Goal: Task Accomplishment & Management: Use online tool/utility

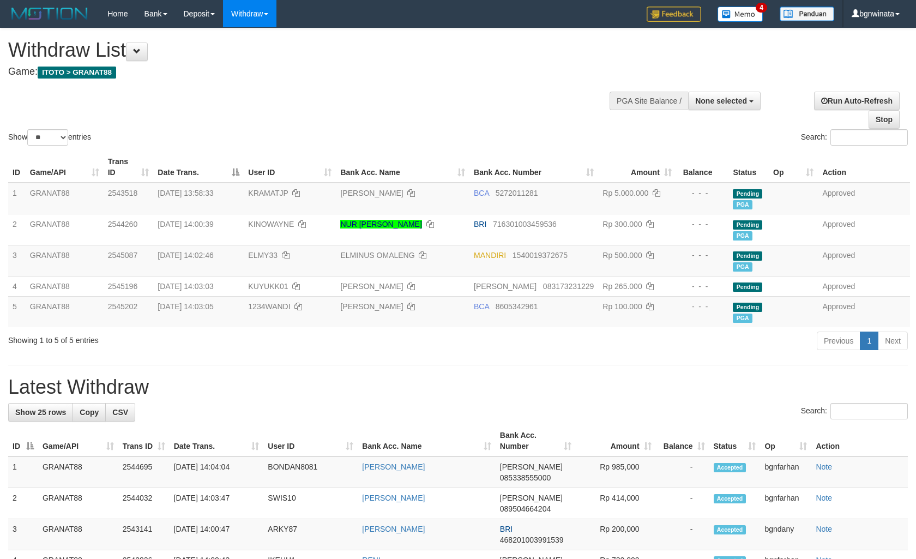
select select
select select "**"
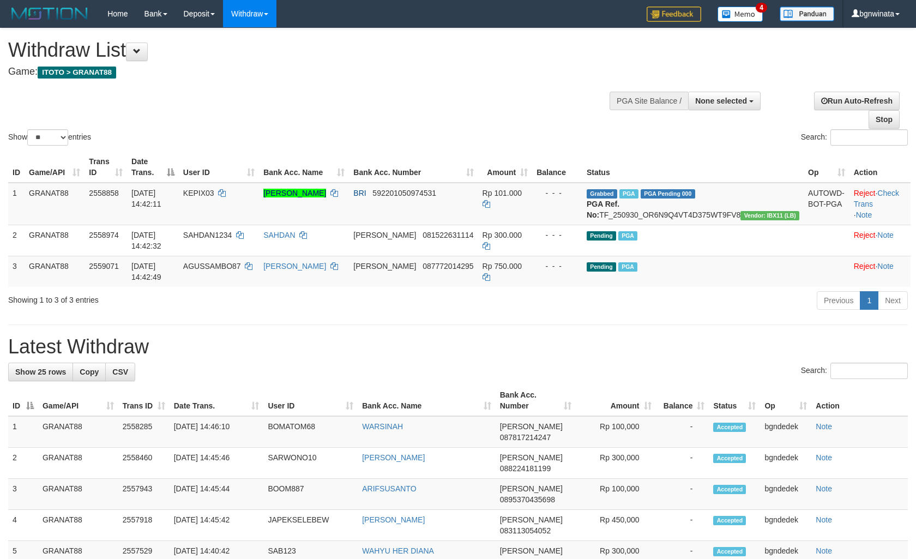
select select
select select "**"
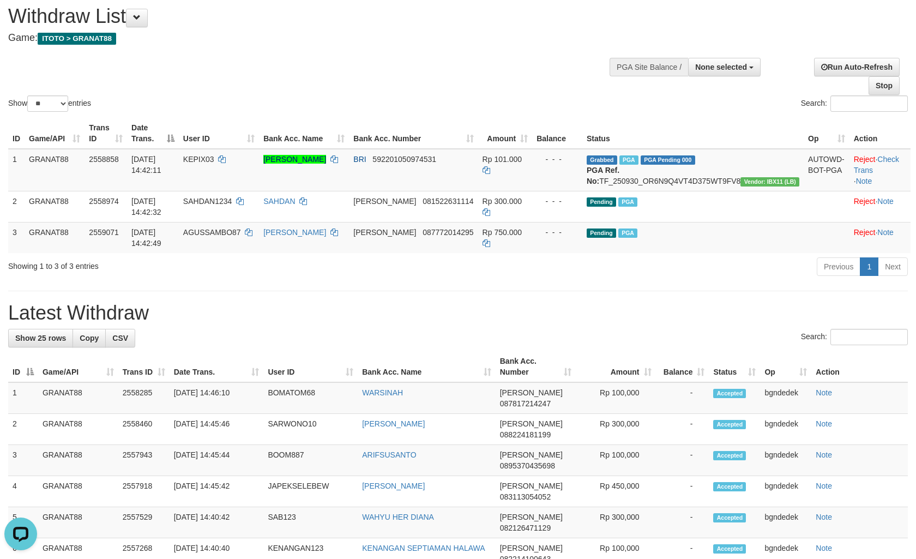
click at [433, 75] on div "Show ** ** ** *** entries Search:" at bounding box center [458, 54] width 916 height 119
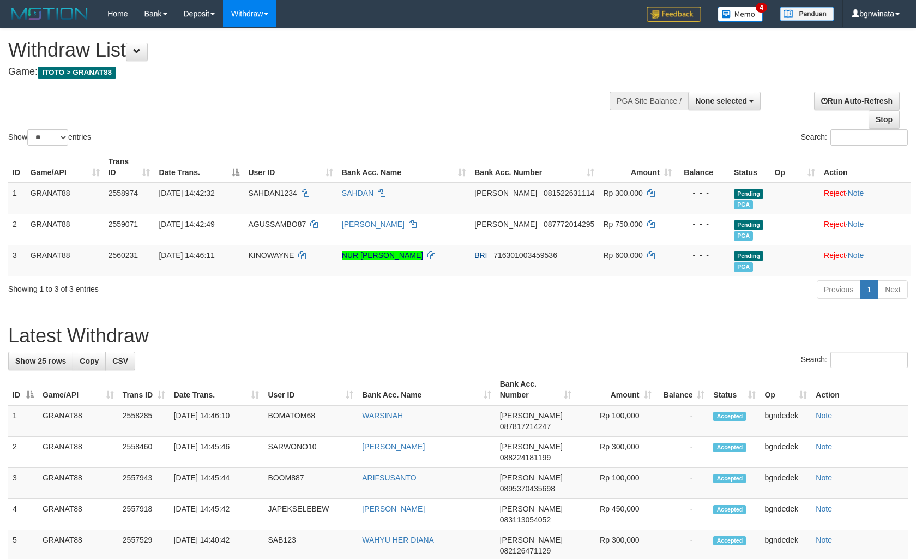
select select
select select "**"
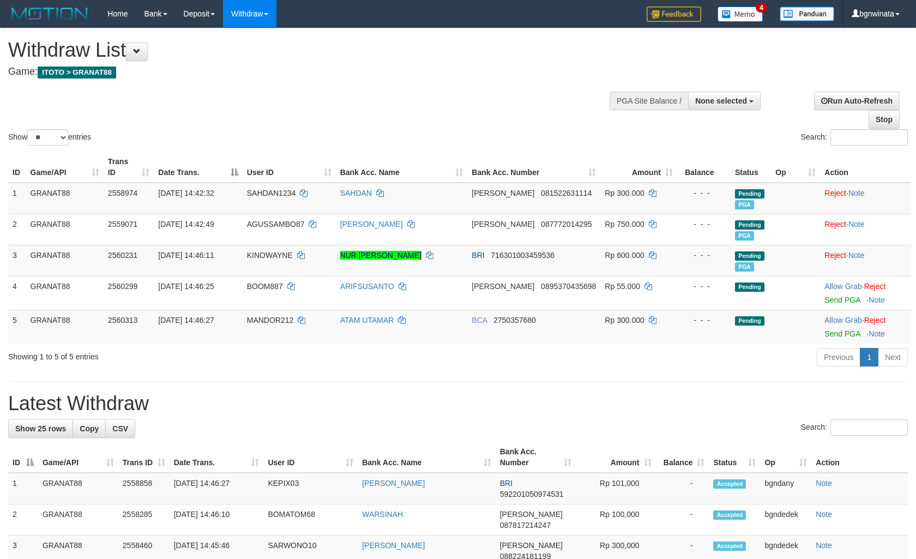
select select
select select "**"
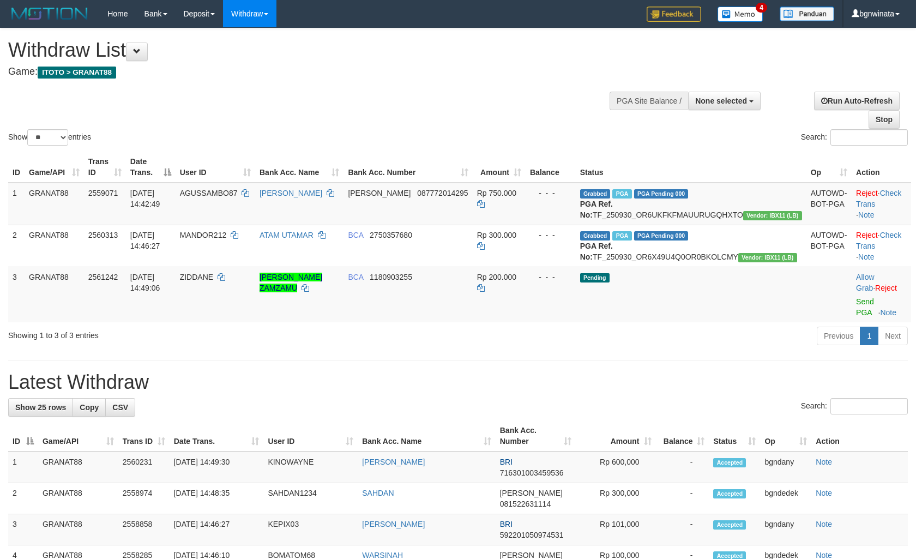
select select
select select "**"
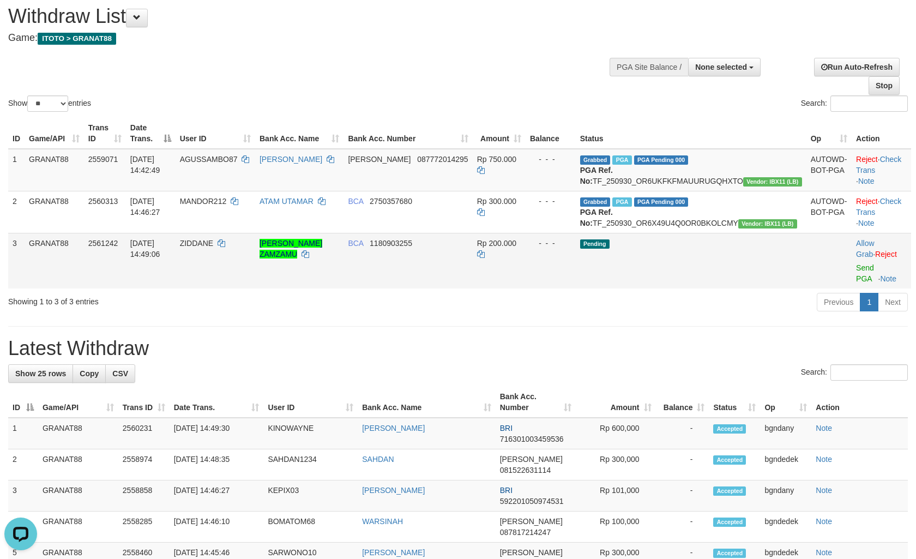
click at [176, 276] on td "30/09/2025 14:49:06" at bounding box center [151, 261] width 50 height 56
drag, startPoint x: 218, startPoint y: 276, endPoint x: 230, endPoint y: 280, distance: 12.1
click at [230, 280] on tr "3 GRANAT88 2561242 30/09/2025 14:49:06 ZIDDANE MUHAMMAD ZIDDANE ZAMZAMU BCA 118…" at bounding box center [459, 261] width 903 height 56
click at [230, 280] on td "ZIDDANE" at bounding box center [216, 261] width 80 height 56
drag, startPoint x: 230, startPoint y: 280, endPoint x: 245, endPoint y: 280, distance: 15.8
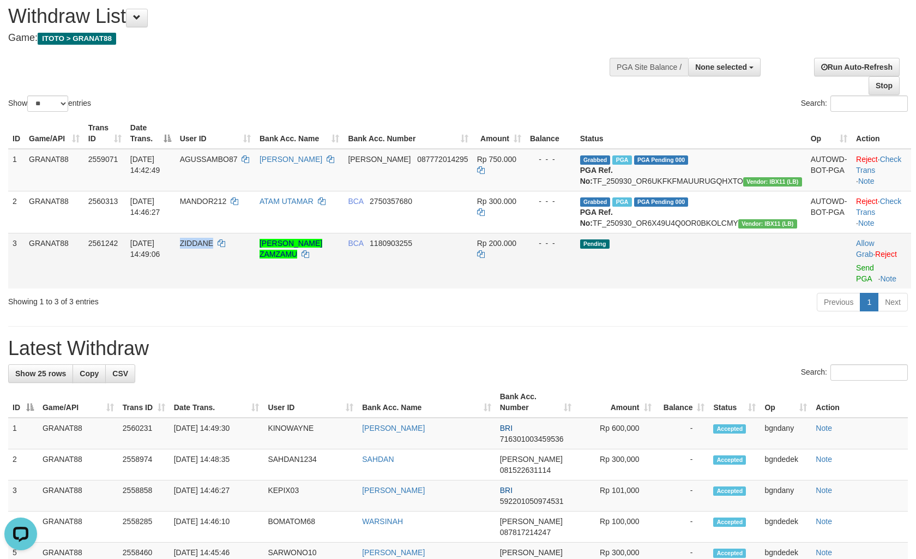
click at [241, 280] on td "ZIDDANE" at bounding box center [216, 261] width 80 height 56
click at [518, 273] on td "Rp 200.000" at bounding box center [499, 261] width 53 height 56
copy span
drag, startPoint x: 524, startPoint y: 269, endPoint x: 541, endPoint y: 269, distance: 17.5
click at [526, 269] on td "Rp 200.000" at bounding box center [499, 261] width 53 height 56
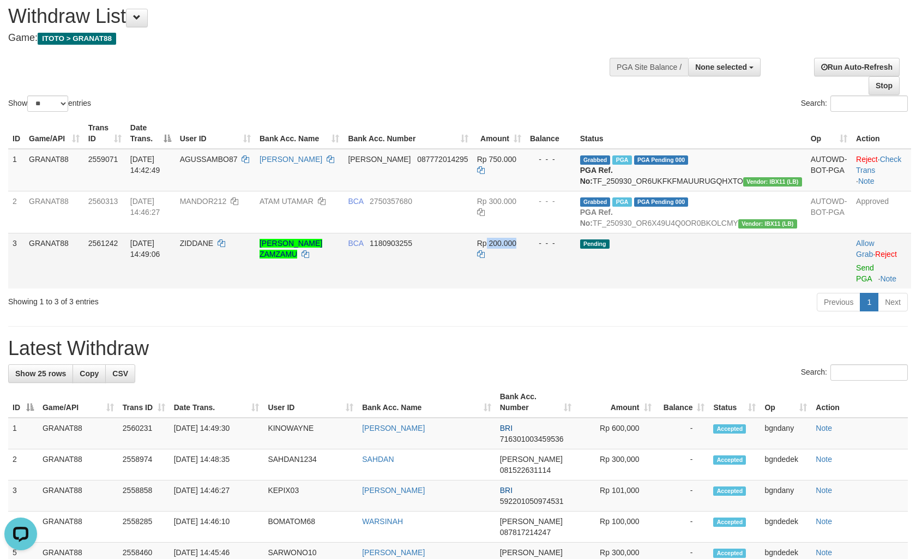
copy span "200.000"
click at [516, 248] on span "Rp 200.000" at bounding box center [496, 243] width 39 height 9
drag, startPoint x: 526, startPoint y: 262, endPoint x: 533, endPoint y: 262, distance: 6.6
click at [516, 248] on span "Rp 200.000" at bounding box center [496, 243] width 39 height 9
click at [852, 282] on td "Allow Grab · Reject Send PGA · Note" at bounding box center [881, 261] width 59 height 56
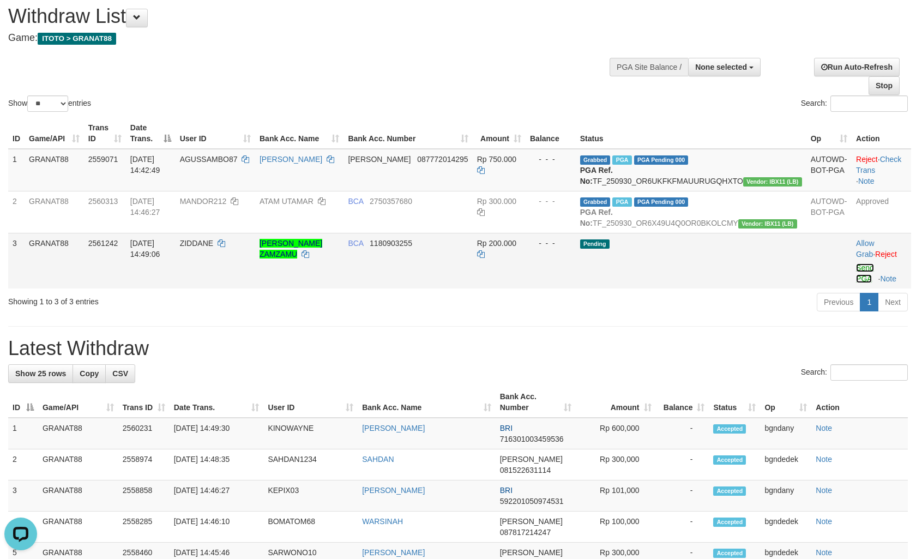
click at [856, 278] on link "Send PGA" at bounding box center [865, 273] width 18 height 20
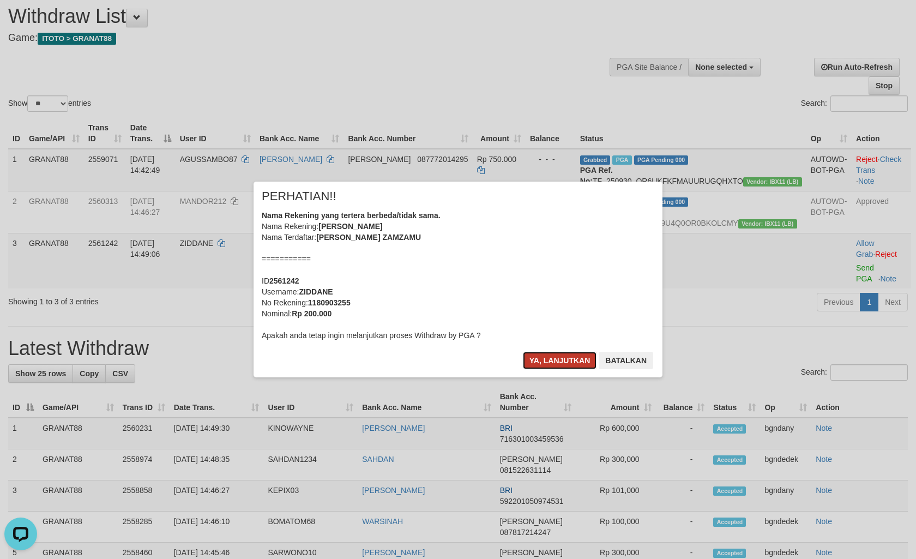
click at [552, 361] on button "Ya, lanjutkan" at bounding box center [560, 360] width 74 height 17
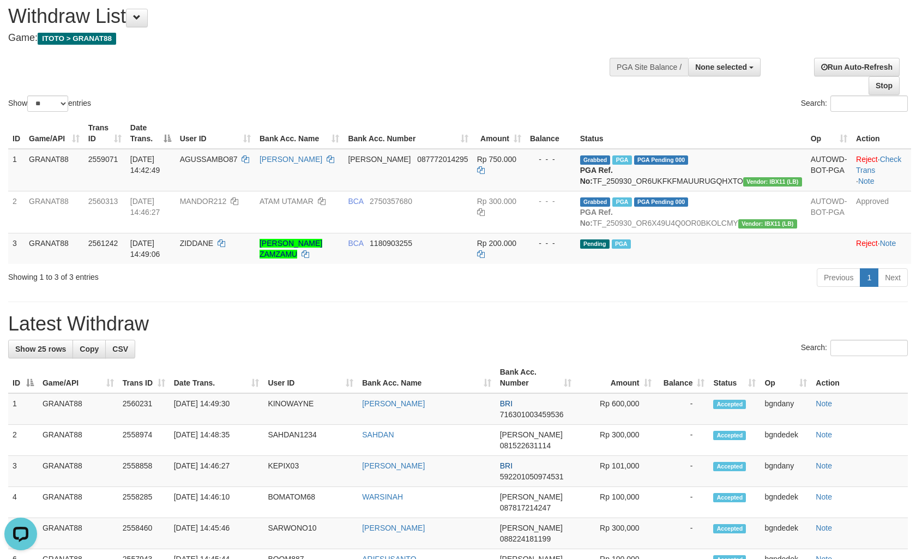
click at [653, 291] on div "Previous 1 Next" at bounding box center [649, 278] width 518 height 23
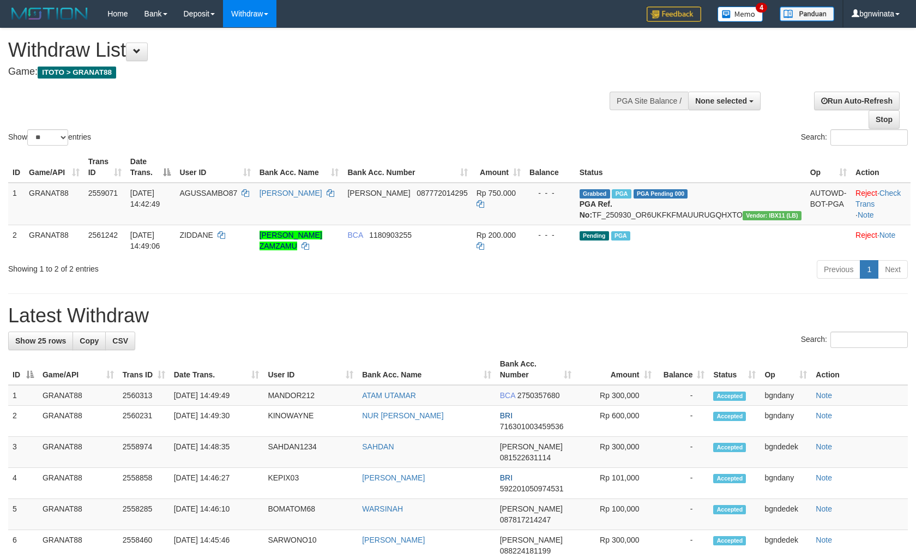
select select
select select "**"
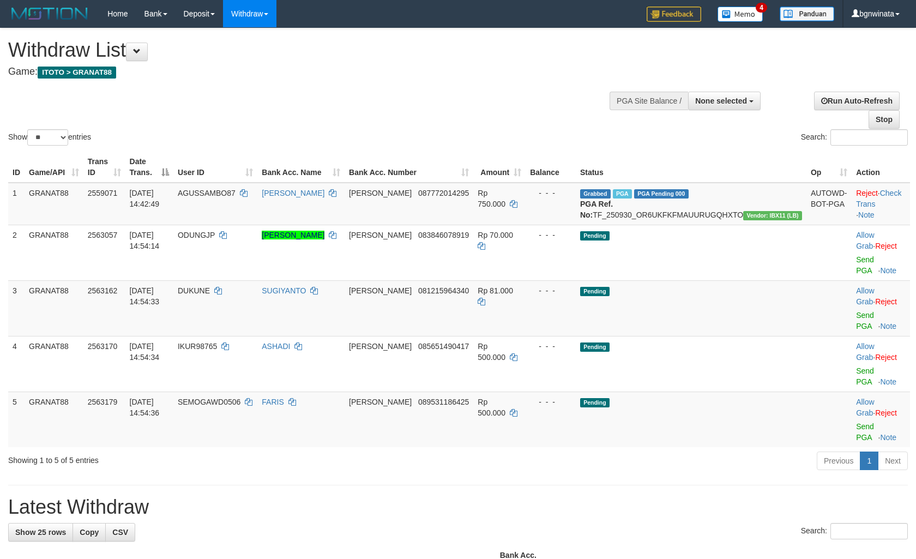
select select
select select "**"
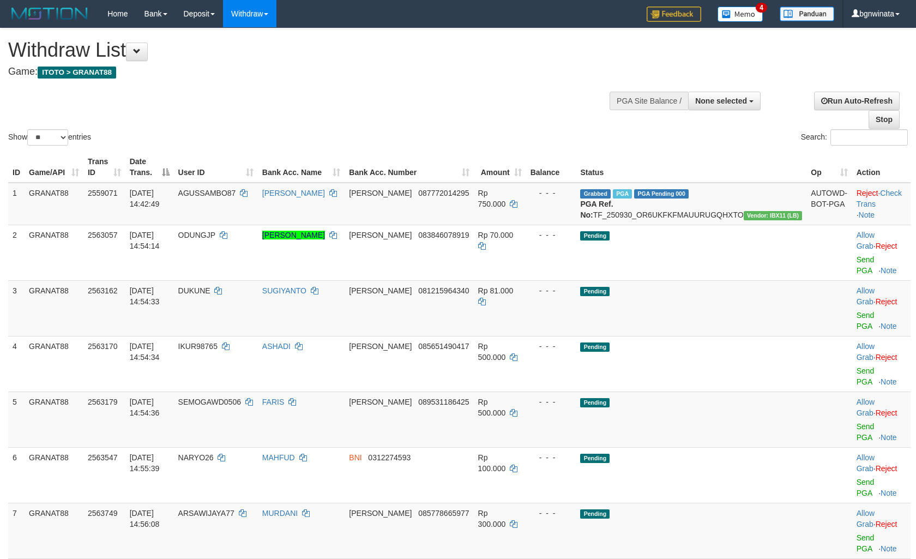
select select
select select "**"
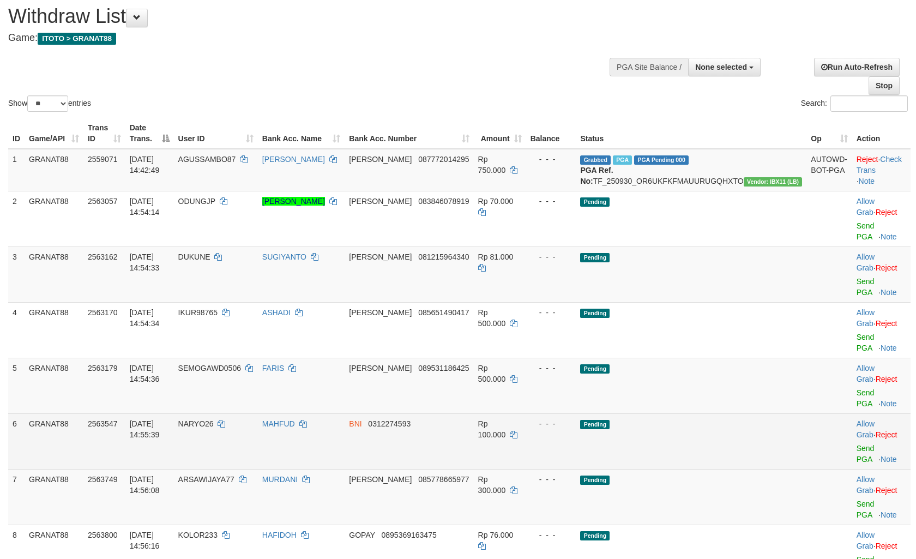
click at [231, 413] on td "NARYO26" at bounding box center [216, 441] width 84 height 56
drag, startPoint x: 231, startPoint y: 363, endPoint x: 238, endPoint y: 363, distance: 7.1
click at [238, 413] on td "NARYO26" at bounding box center [216, 441] width 84 height 56
copy span "NARYO26"
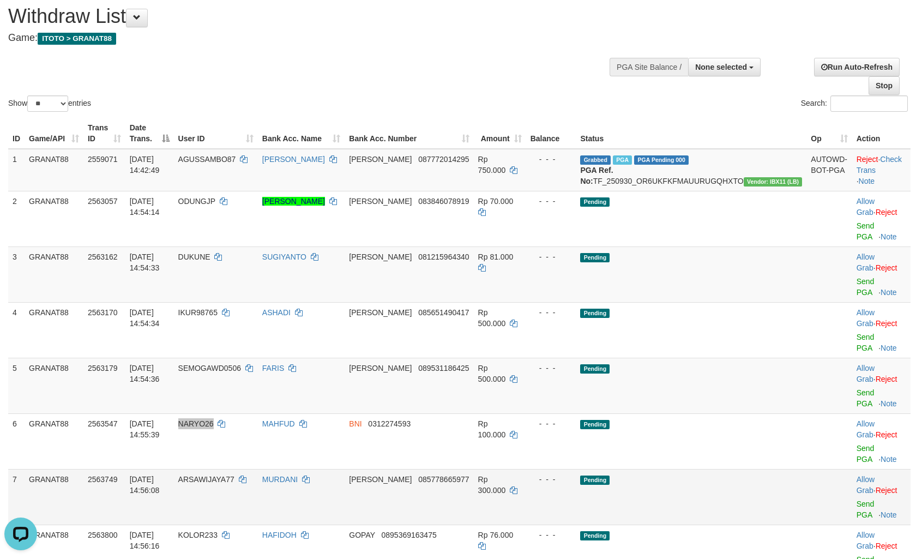
scroll to position [0, 0]
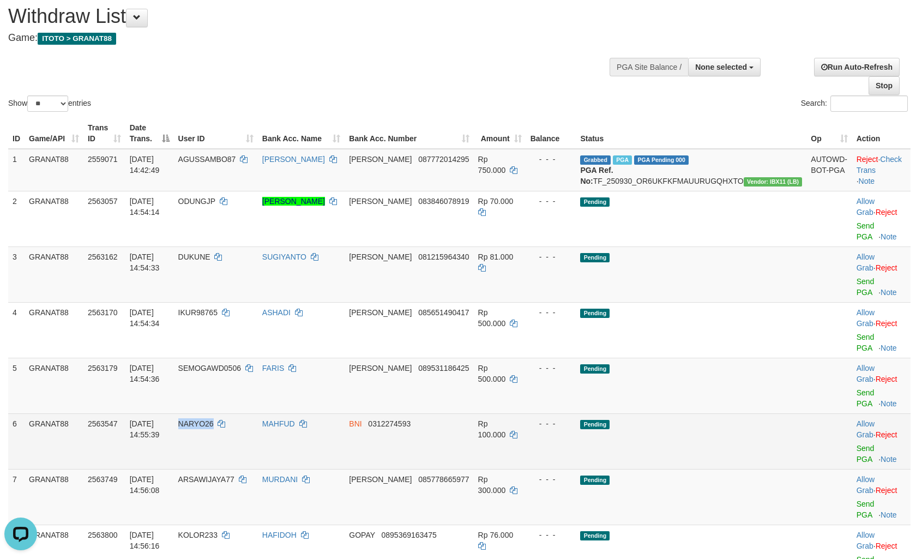
click at [507, 413] on td "Rp 100.000" at bounding box center [500, 441] width 52 height 56
click at [526, 413] on td "Rp 100.000" at bounding box center [500, 441] width 52 height 56
copy td "100.000"
click at [526, 413] on td "Rp 100.000" at bounding box center [500, 441] width 52 height 56
copy span "100.000"
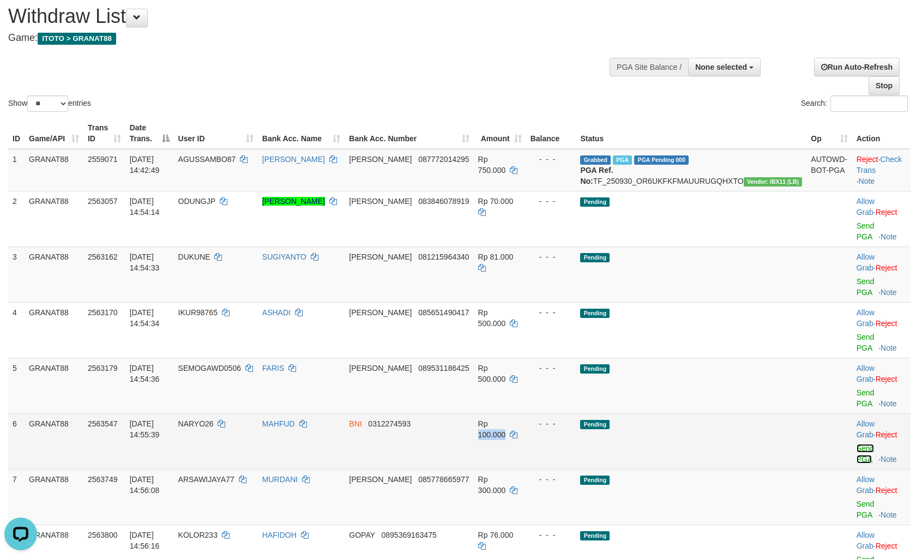
click at [858, 444] on link "Send PGA" at bounding box center [865, 454] width 18 height 20
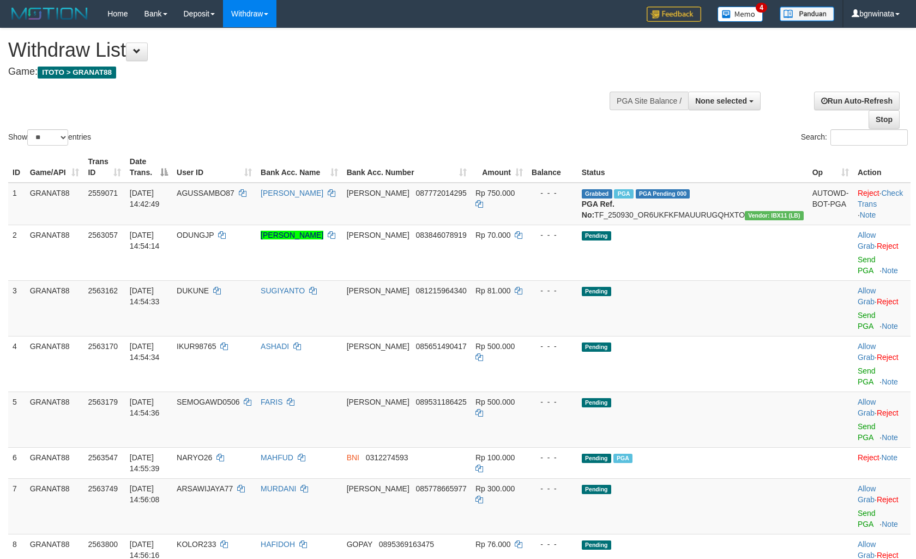
select select
select select "**"
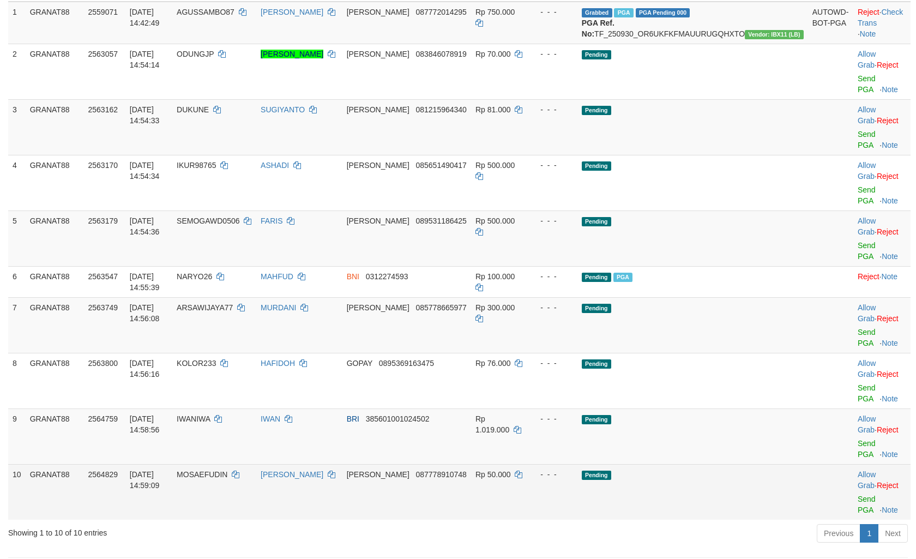
scroll to position [215, 0]
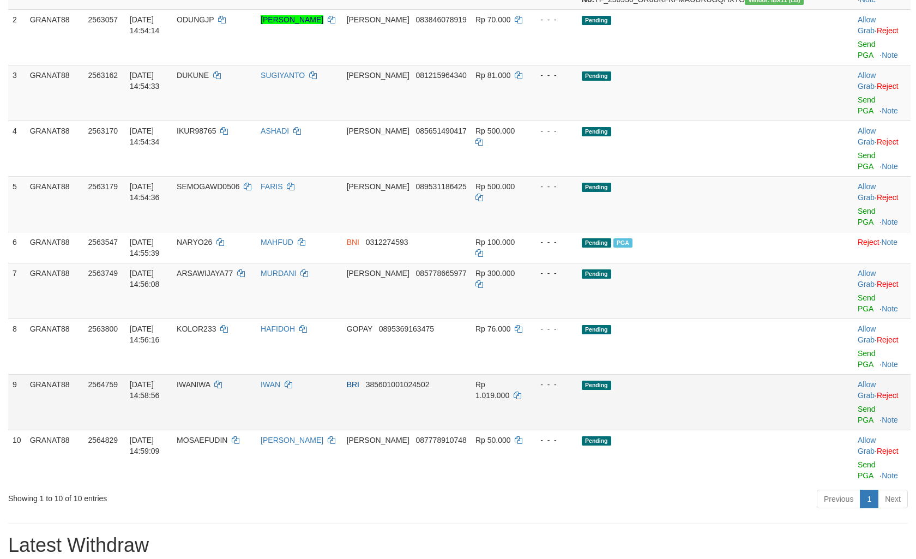
click at [224, 374] on td "IWANIWA" at bounding box center [214, 402] width 84 height 56
click at [231, 374] on td "IWANIWA" at bounding box center [214, 402] width 84 height 56
copy span "IWANIWA"
click at [527, 374] on td "Rp 1.019.000" at bounding box center [499, 402] width 56 height 56
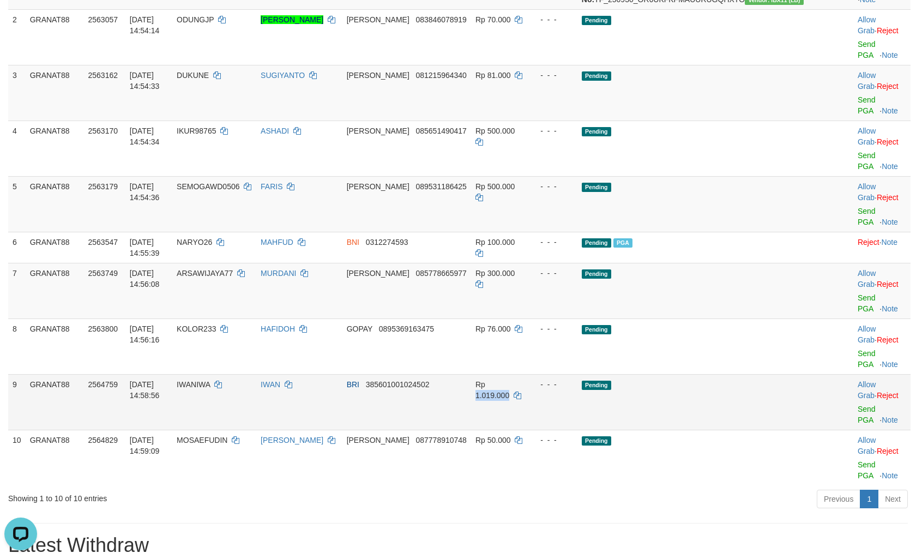
click at [527, 374] on td "Rp 1.019.000" at bounding box center [499, 402] width 56 height 56
copy span "1.019.000"
click at [858, 405] on link "Send PGA" at bounding box center [867, 415] width 18 height 20
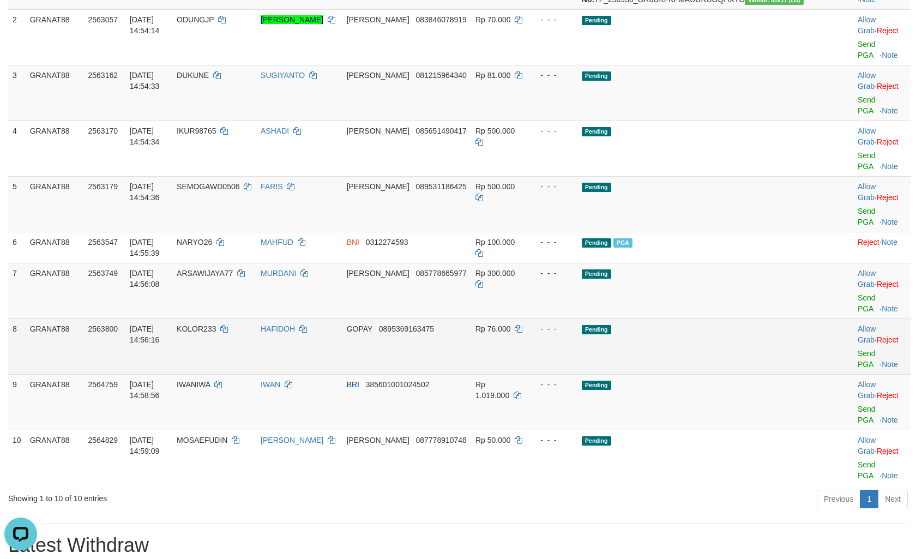
click at [674, 318] on td "Pending" at bounding box center [692, 346] width 231 height 56
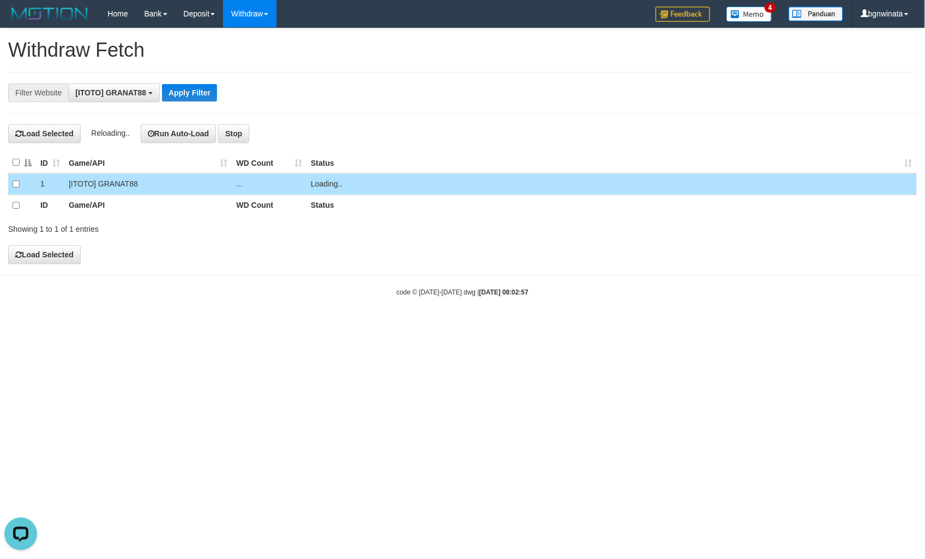
click at [575, 84] on div "**********" at bounding box center [385, 92] width 770 height 19
click at [590, 55] on h1 "Withdraw Fetch" at bounding box center [462, 50] width 908 height 22
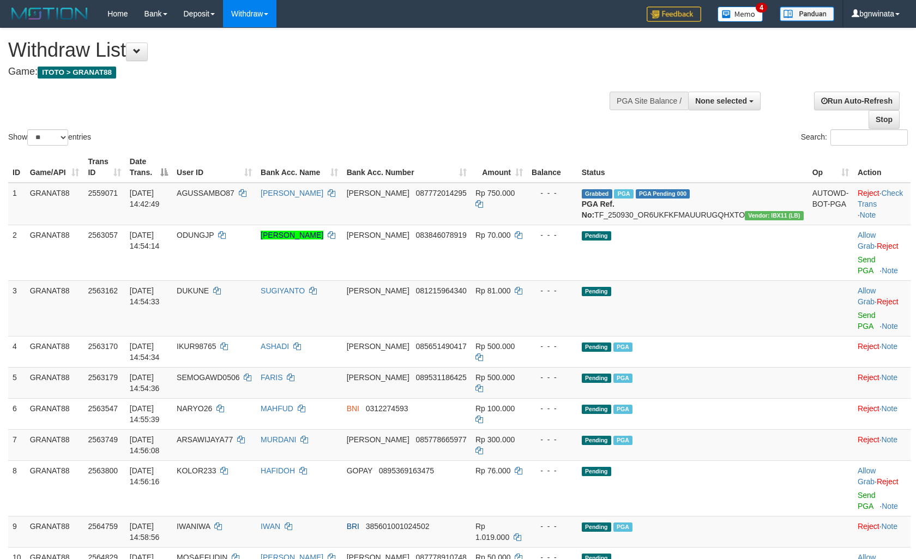
select select
select select "**"
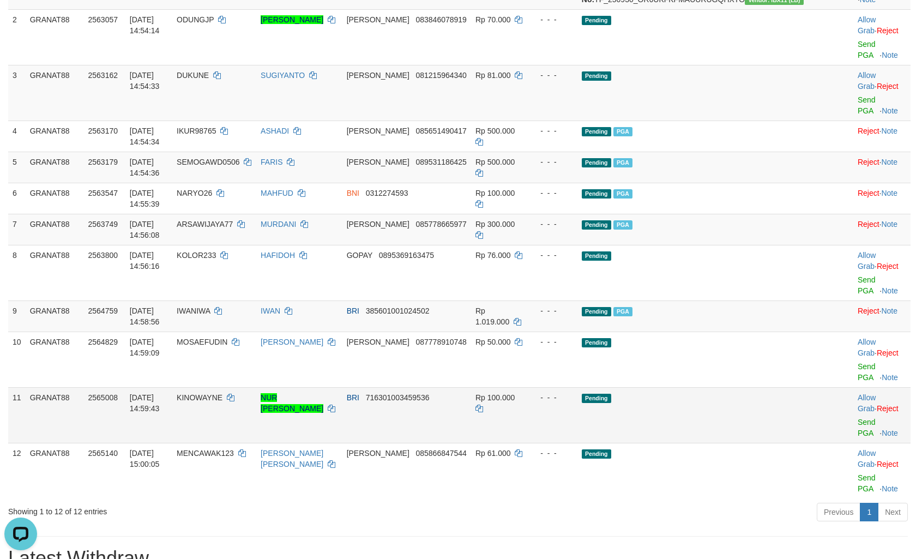
click at [229, 387] on td "KINOWAYNE" at bounding box center [214, 415] width 84 height 56
click at [233, 387] on td "KINOWAYNE" at bounding box center [214, 415] width 84 height 56
copy span "KINOWAYNE"
click at [858, 418] on link "Send PGA" at bounding box center [867, 428] width 18 height 20
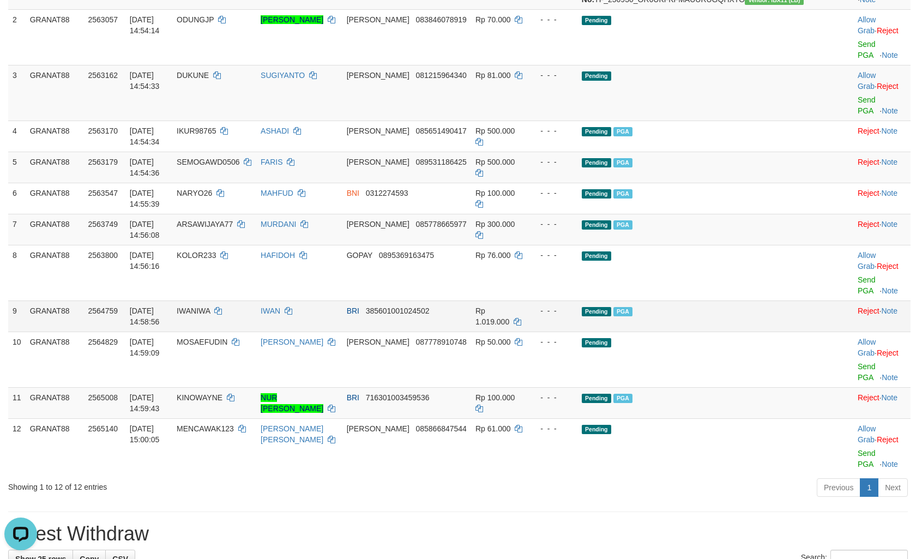
click at [711, 303] on td "Pending PGA" at bounding box center [692, 315] width 231 height 31
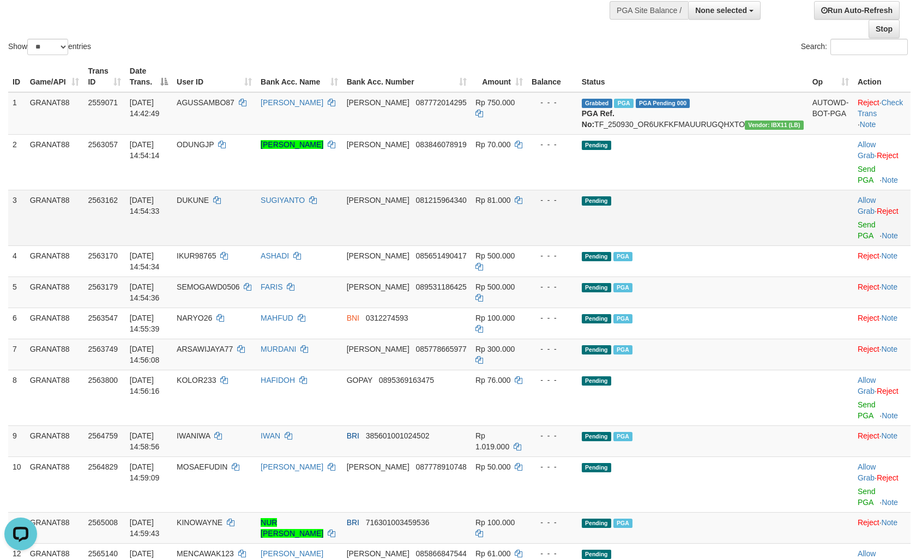
scroll to position [121, 0]
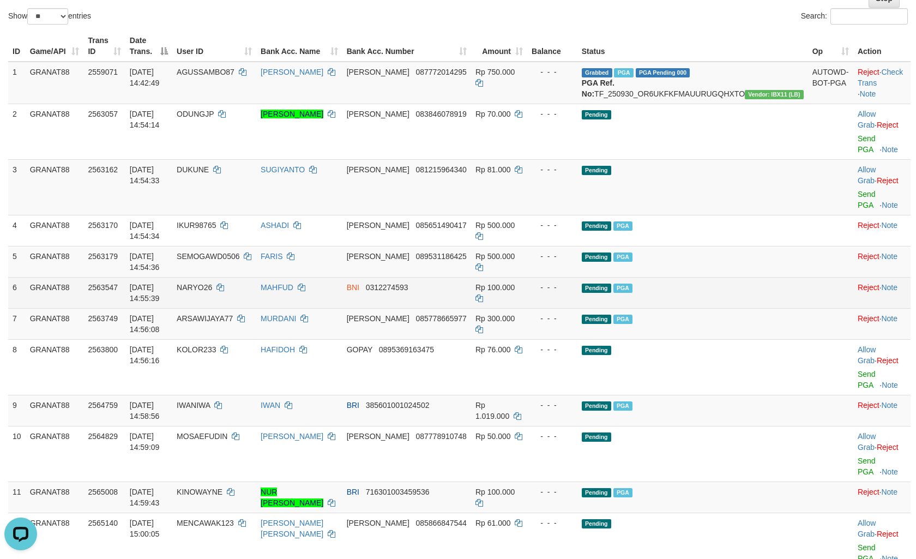
click at [632, 283] on span "PGA" at bounding box center [622, 287] width 19 height 9
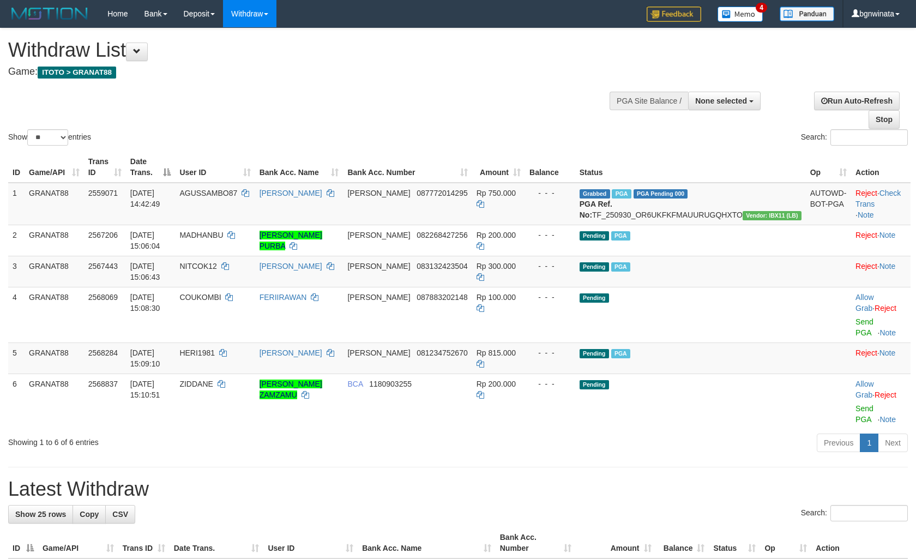
select select
select select "**"
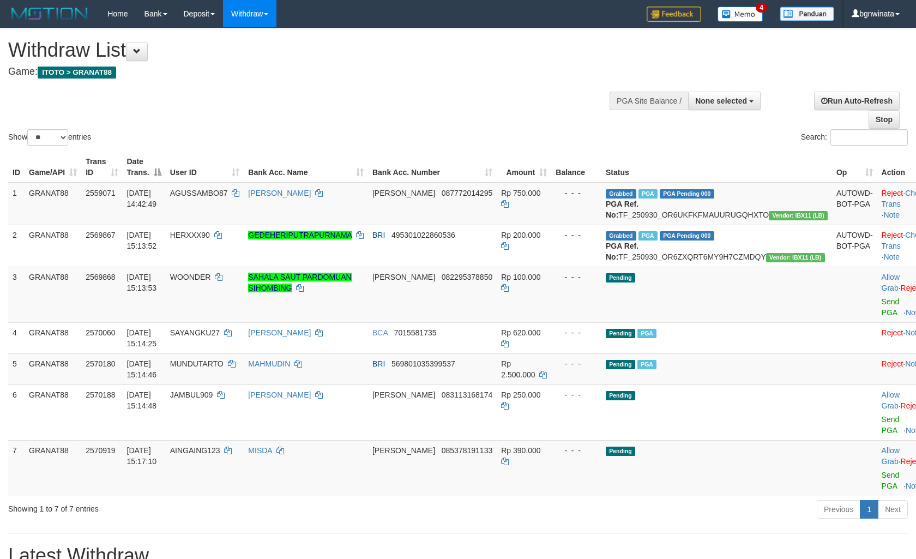
select select
select select "**"
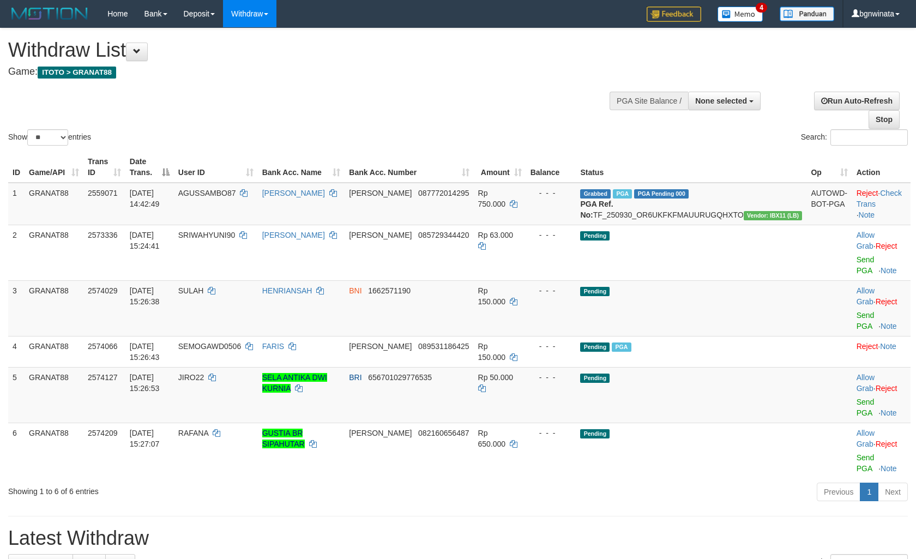
select select
select select "**"
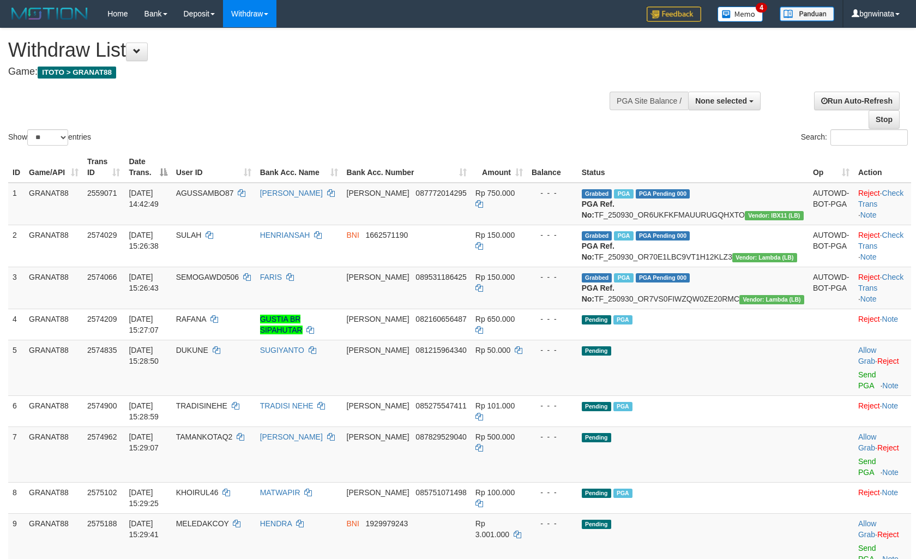
select select
select select "**"
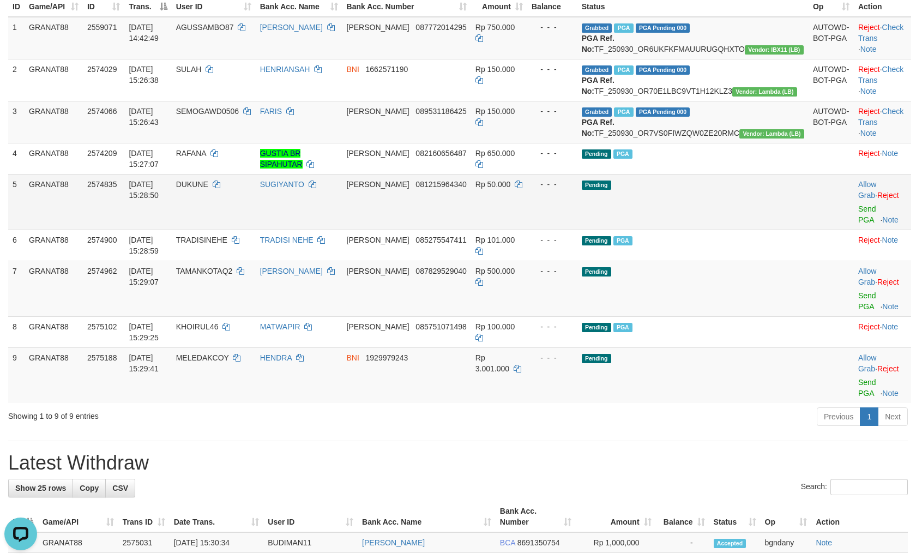
click at [774, 228] on td "Pending" at bounding box center [692, 202] width 231 height 56
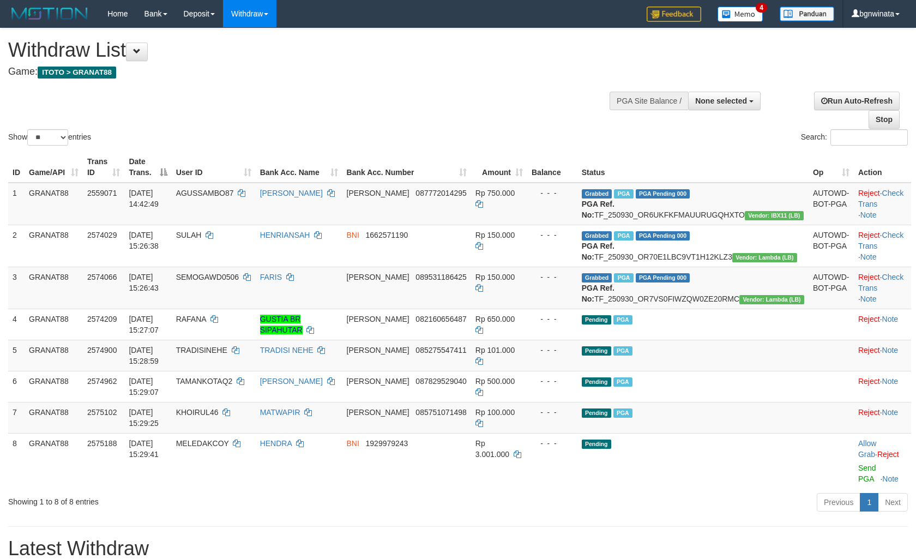
select select
select select "**"
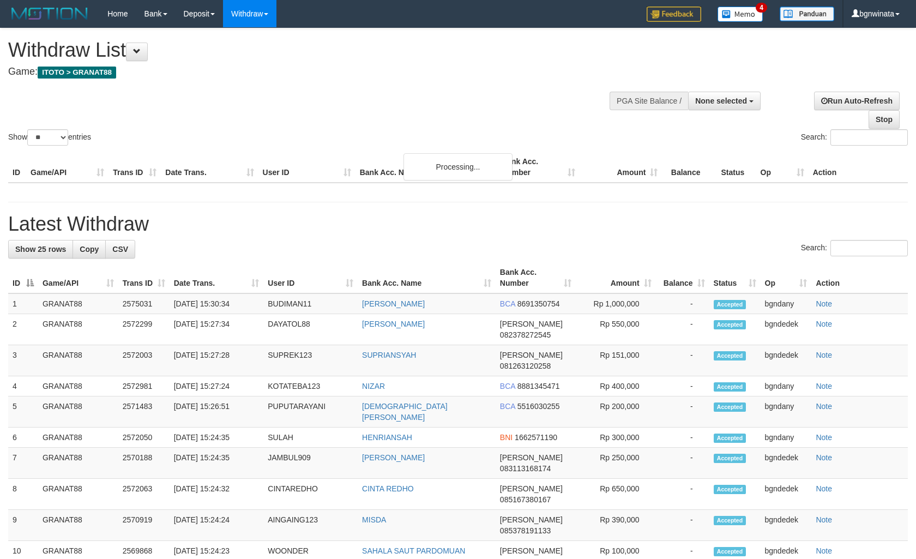
select select
select select "**"
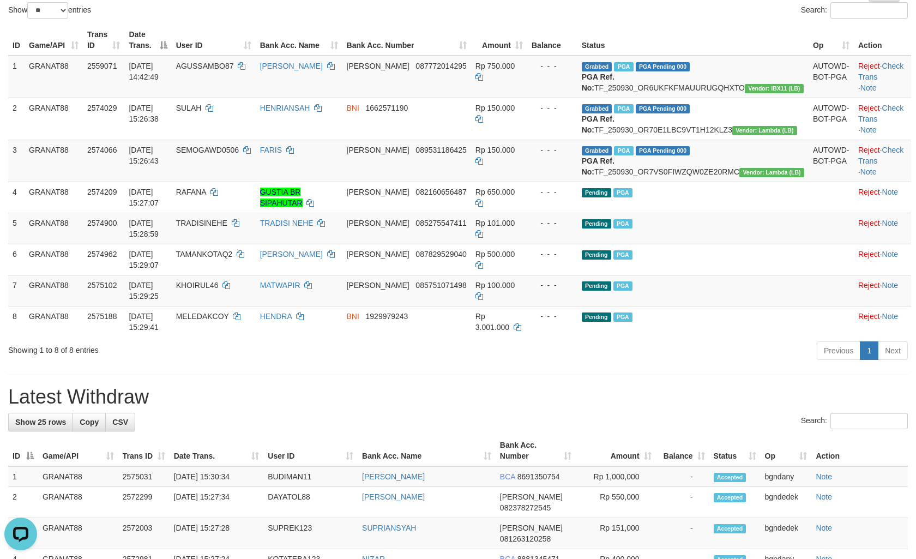
click at [577, 8] on div "Search:" at bounding box center [687, 11] width 442 height 19
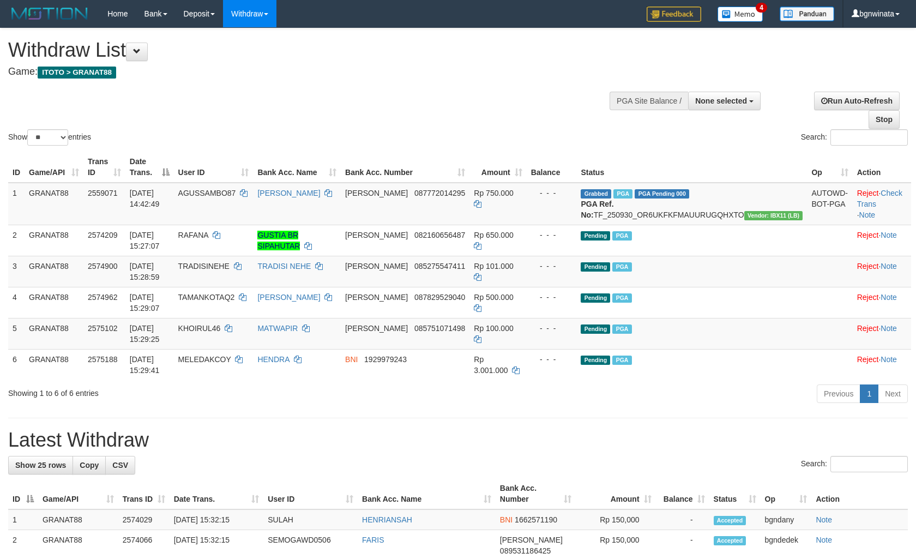
select select
select select "**"
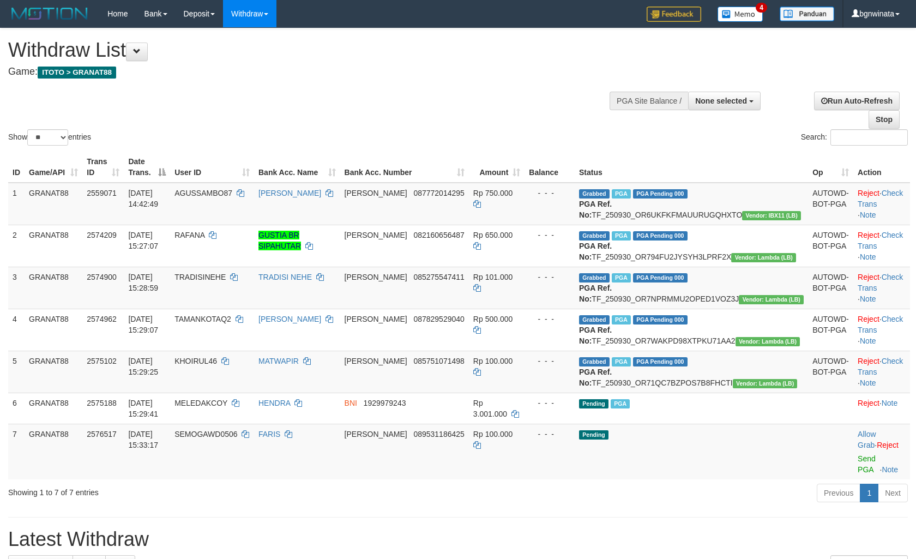
select select
select select "**"
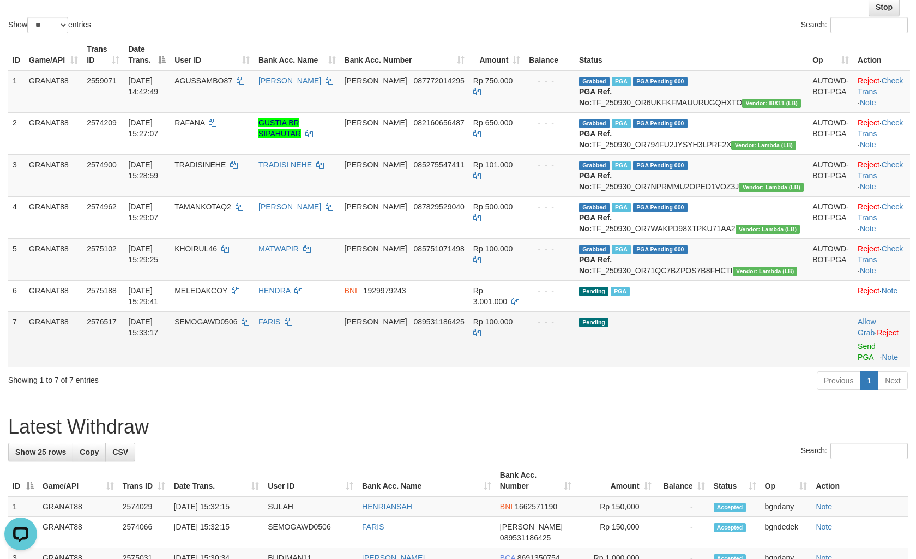
click at [248, 367] on td "SEMOGAWD0506" at bounding box center [212, 339] width 84 height 56
click at [251, 367] on td "SEMOGAWD0506" at bounding box center [212, 339] width 84 height 56
copy span "SEMOGAWD0506"
click at [871, 361] on span "Send PGA" at bounding box center [882, 349] width 48 height 23
click at [864, 361] on link "Send PGA" at bounding box center [867, 352] width 18 height 20
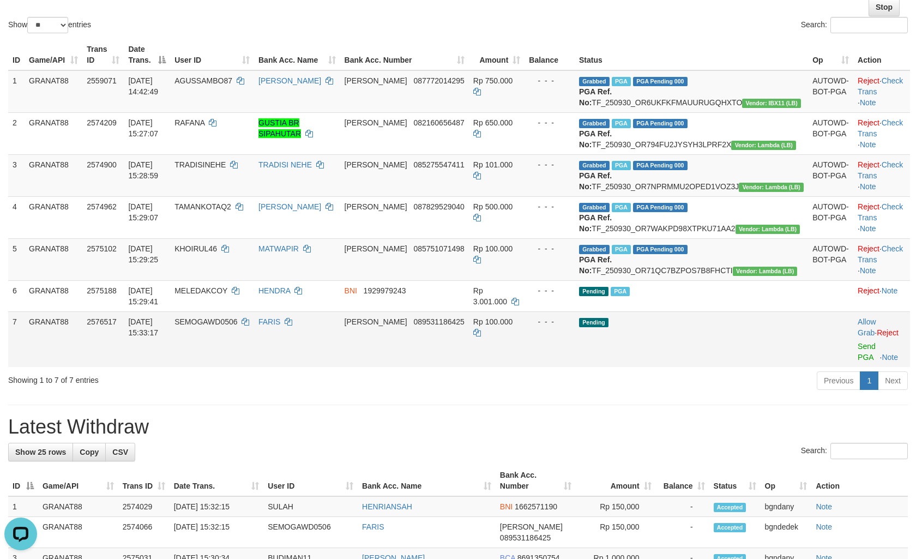
click at [699, 367] on td "Pending" at bounding box center [691, 339] width 233 height 56
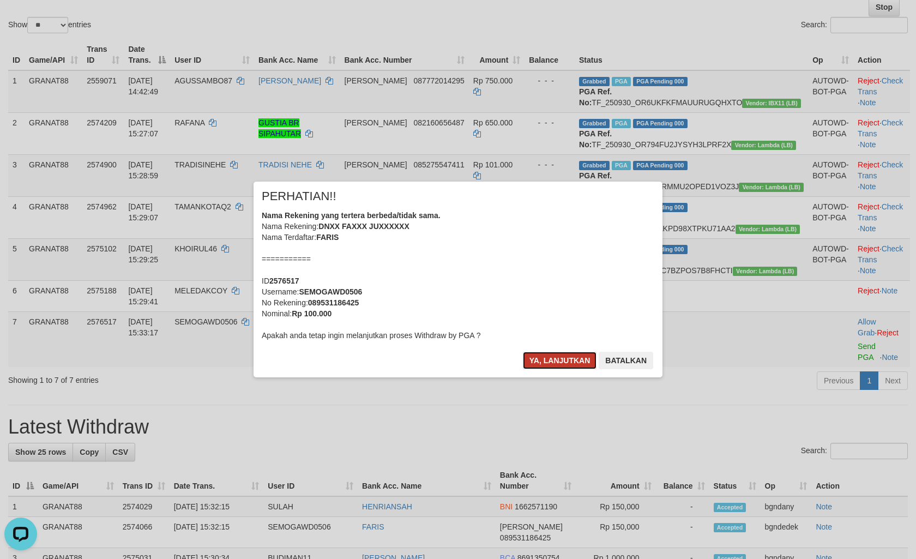
click at [551, 359] on button "Ya, lanjutkan" at bounding box center [560, 360] width 74 height 17
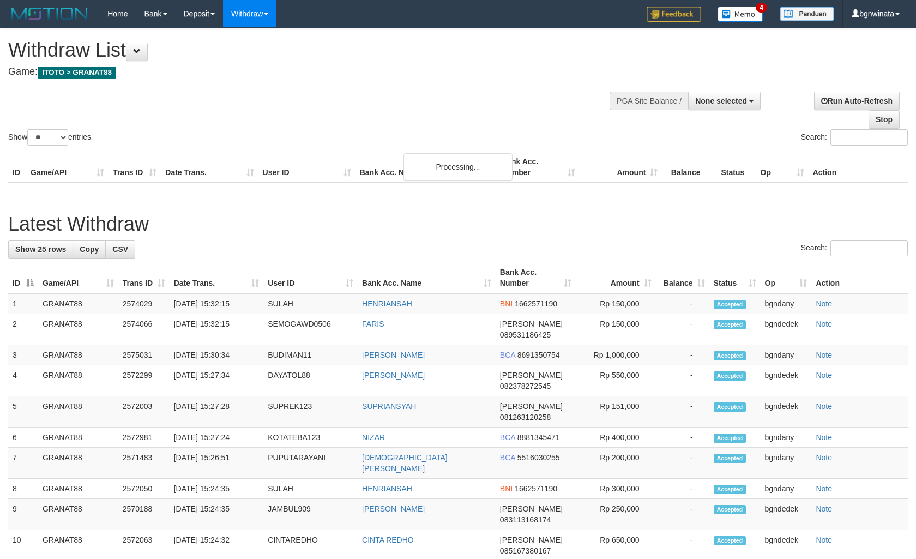
select select
select select "**"
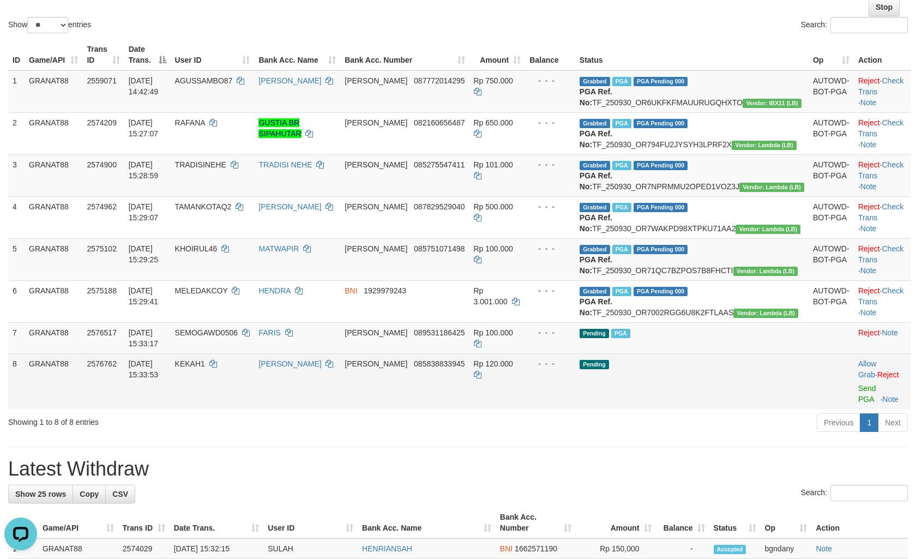
click at [235, 409] on td "KEKAH1" at bounding box center [213, 381] width 84 height 56
drag, startPoint x: 235, startPoint y: 444, endPoint x: 242, endPoint y: 445, distance: 7.2
click at [242, 409] on td "KEKAH1" at bounding box center [213, 381] width 84 height 56
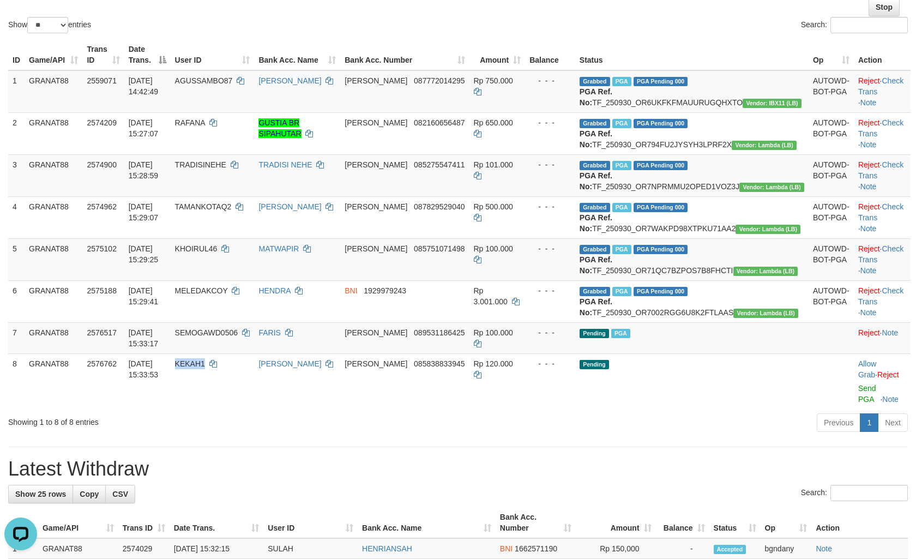
copy span "KEKAH1"
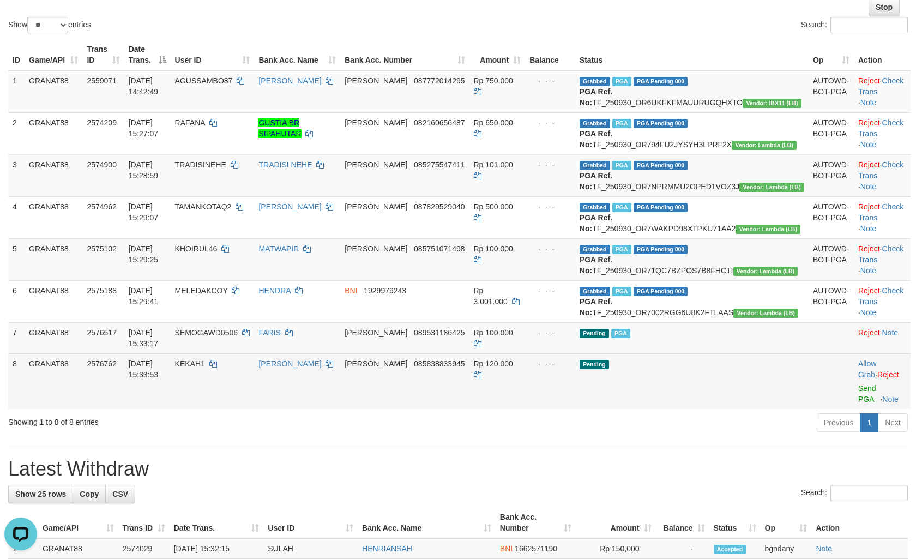
click at [526, 409] on td "Rp 120.000" at bounding box center [497, 381] width 56 height 56
copy td "120.000"
drag, startPoint x: 530, startPoint y: 418, endPoint x: 536, endPoint y: 418, distance: 6.0
click at [526, 409] on td "Rp 120.000" at bounding box center [497, 381] width 56 height 56
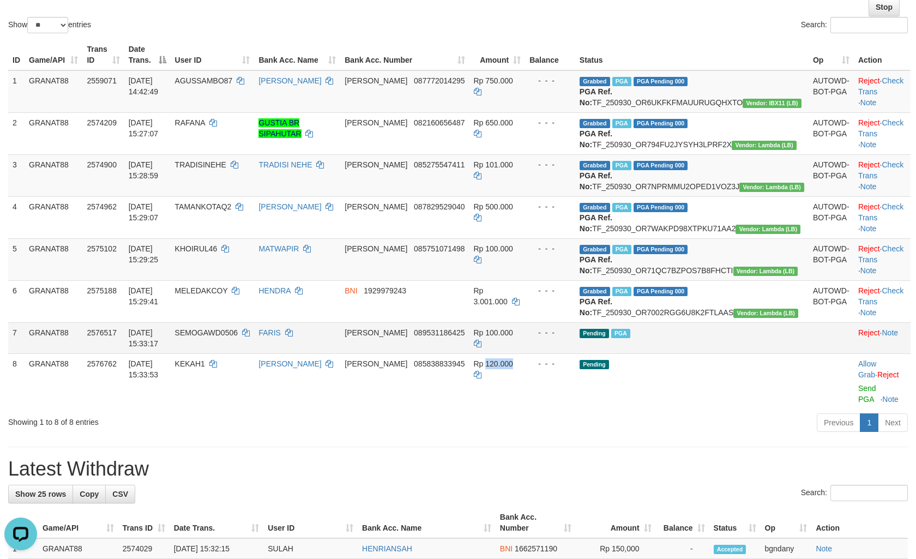
copy span "120.000"
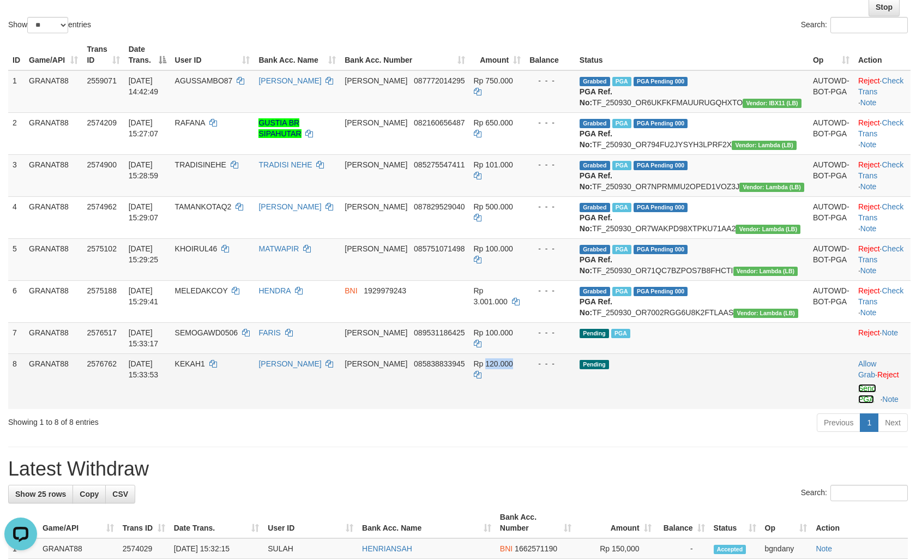
click at [859, 403] on link "Send PGA" at bounding box center [867, 394] width 18 height 20
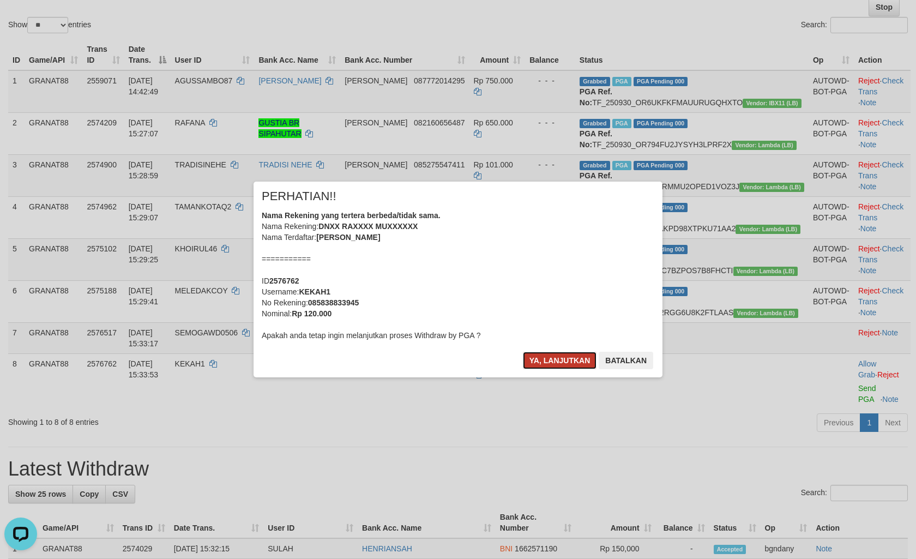
click at [538, 367] on button "Ya, lanjutkan" at bounding box center [560, 360] width 74 height 17
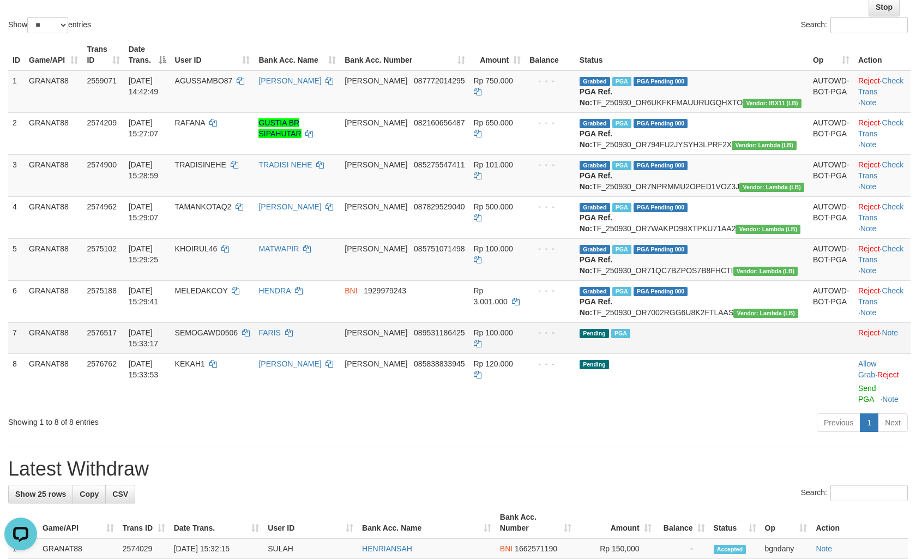
click at [700, 353] on td "Pending PGA" at bounding box center [691, 337] width 233 height 31
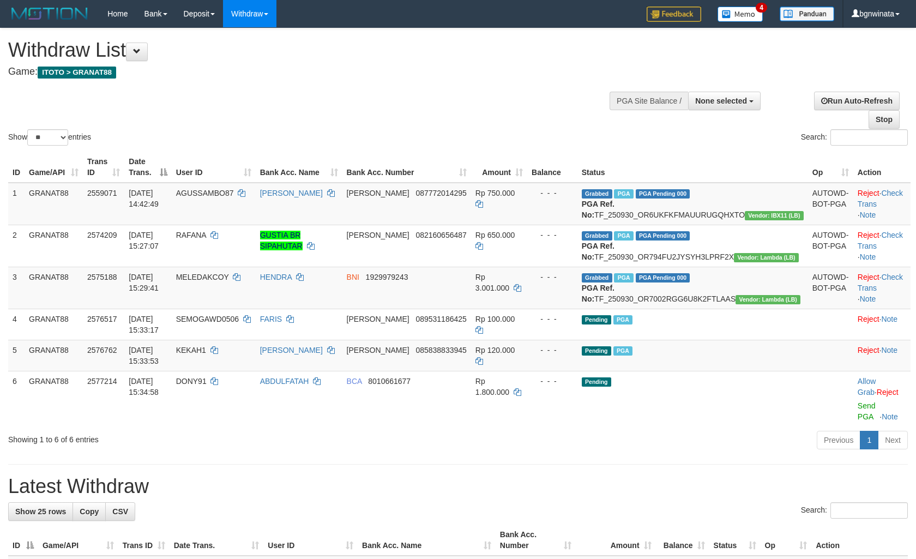
select select
select select "**"
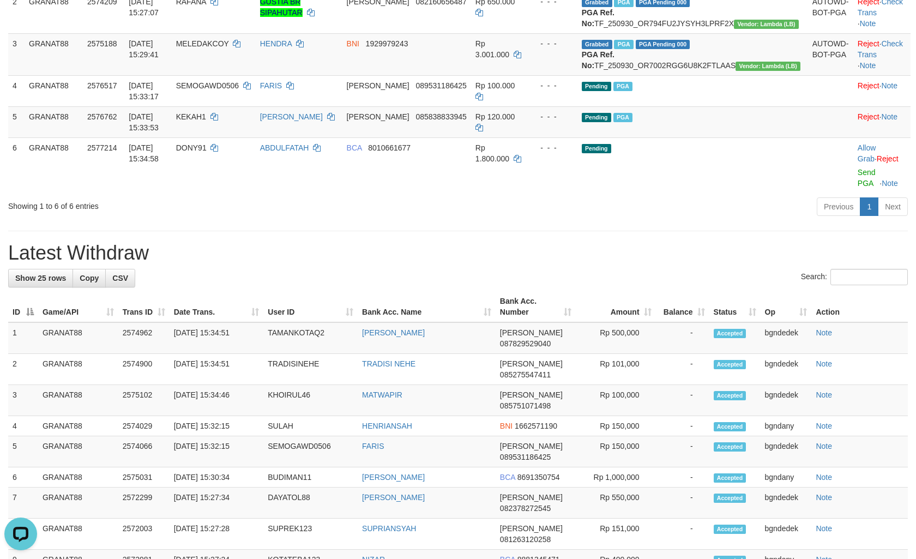
click at [566, 220] on div "Previous 1 Next" at bounding box center [649, 207] width 518 height 23
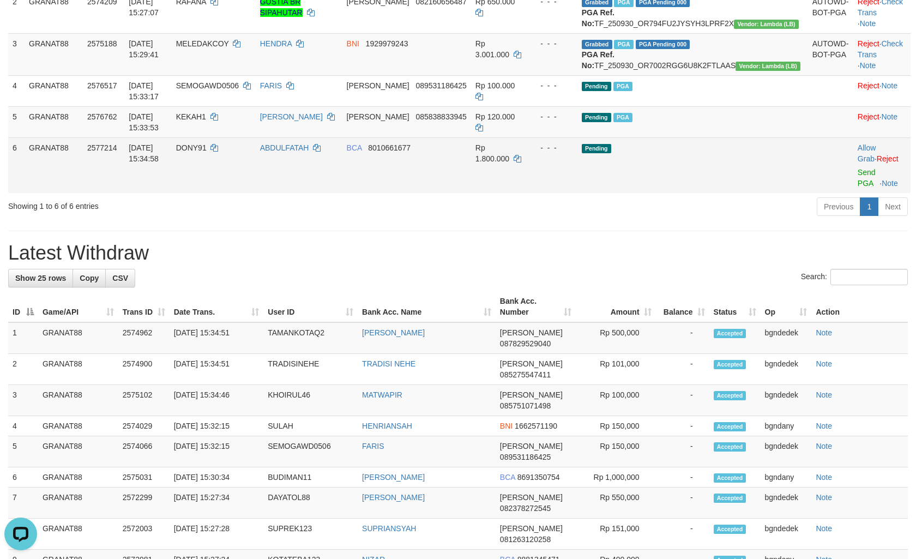
click at [573, 153] on div "- - -" at bounding box center [552, 147] width 41 height 11
drag, startPoint x: 592, startPoint y: 180, endPoint x: 585, endPoint y: 181, distance: 7.1
click at [573, 153] on div "- - -" at bounding box center [552, 147] width 41 height 11
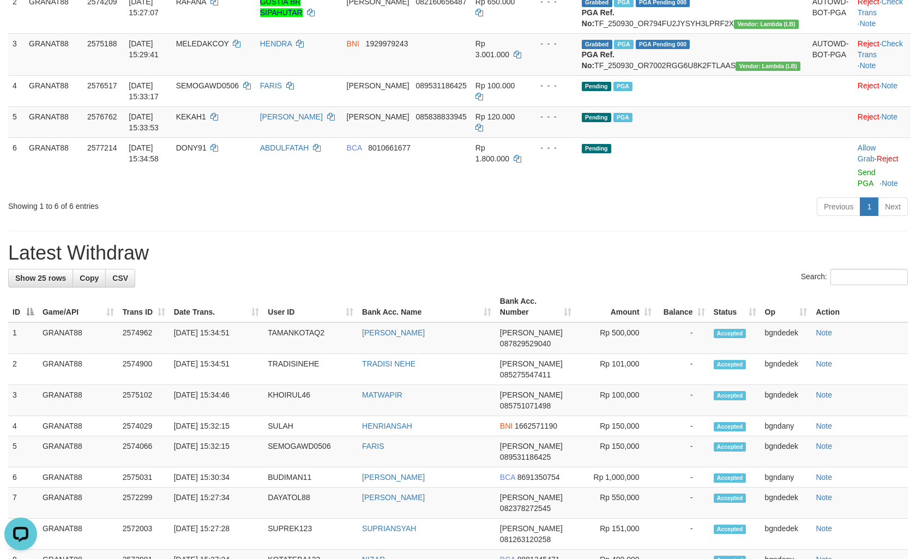
click at [698, 220] on div "Previous 1 Next" at bounding box center [649, 207] width 518 height 23
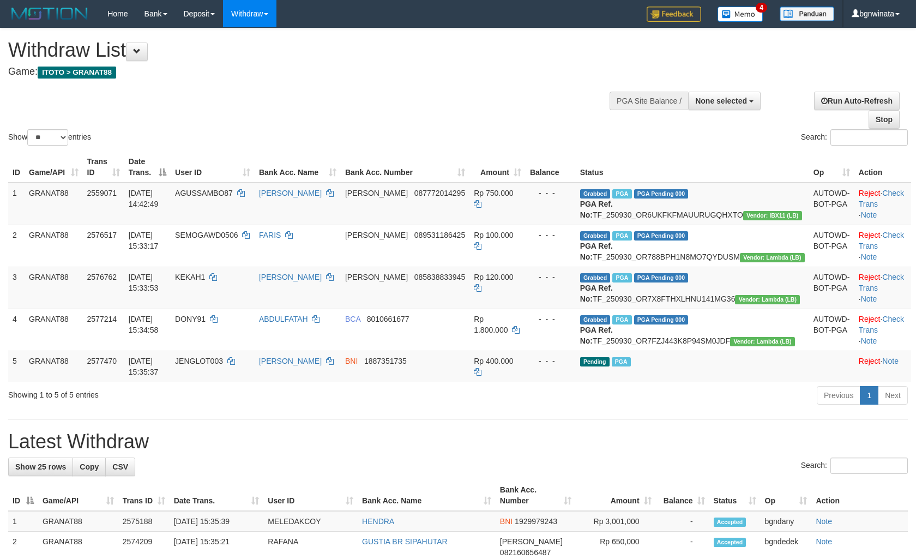
select select
select select "**"
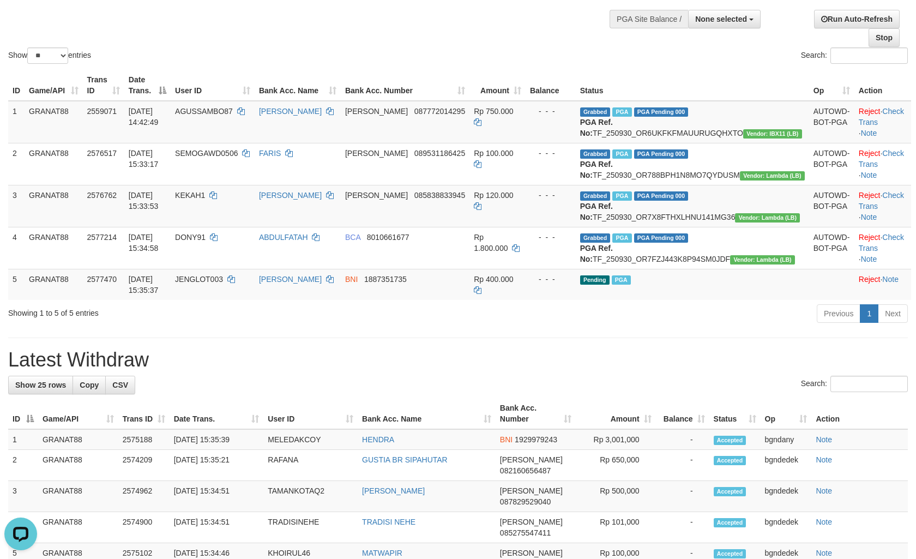
click at [541, 25] on div "Show ** ** ** *** entries Search:" at bounding box center [458, 6] width 916 height 119
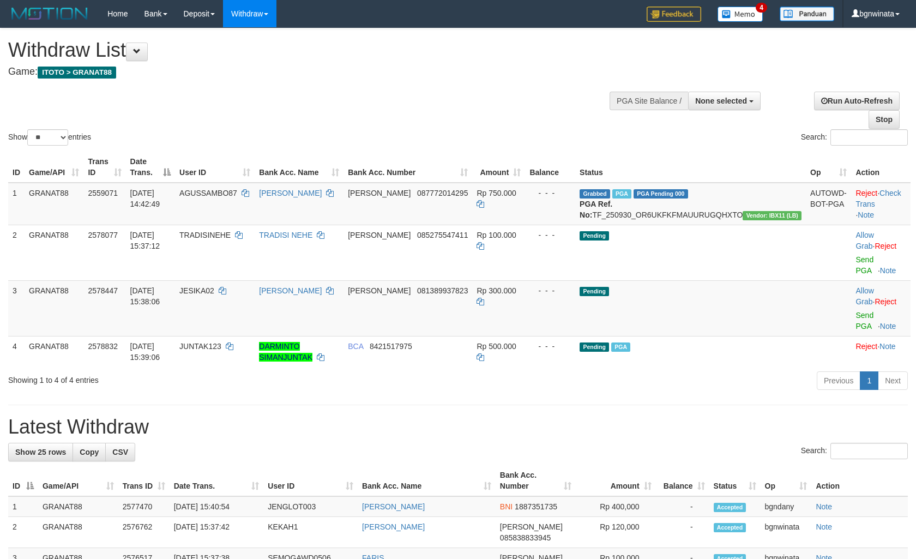
select select
select select "**"
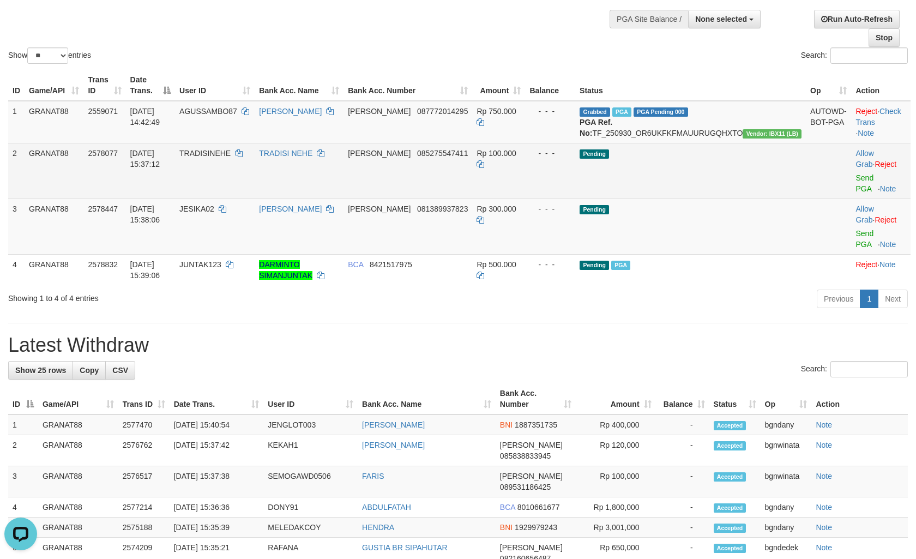
click at [231, 176] on td "TRADISINEHE" at bounding box center [215, 171] width 80 height 56
drag, startPoint x: 231, startPoint y: 176, endPoint x: 264, endPoint y: 182, distance: 33.3
click at [240, 173] on td "TRADISINEHE" at bounding box center [215, 171] width 80 height 56
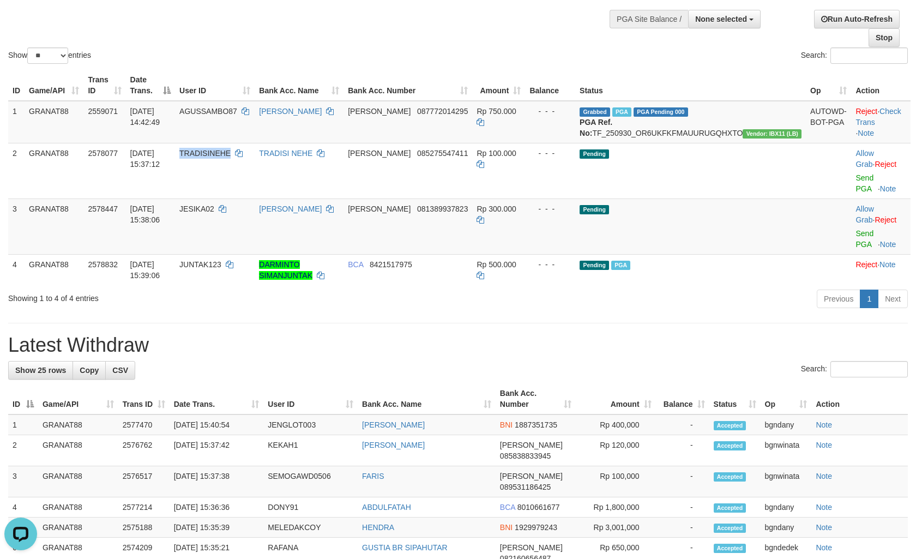
copy span "TRADISINEHE"
click at [214, 204] on span "JESIKA02" at bounding box center [196, 208] width 35 height 9
drag, startPoint x: 238, startPoint y: 196, endPoint x: 279, endPoint y: 206, distance: 41.5
click at [214, 204] on span "JESIKA02" at bounding box center [196, 208] width 35 height 9
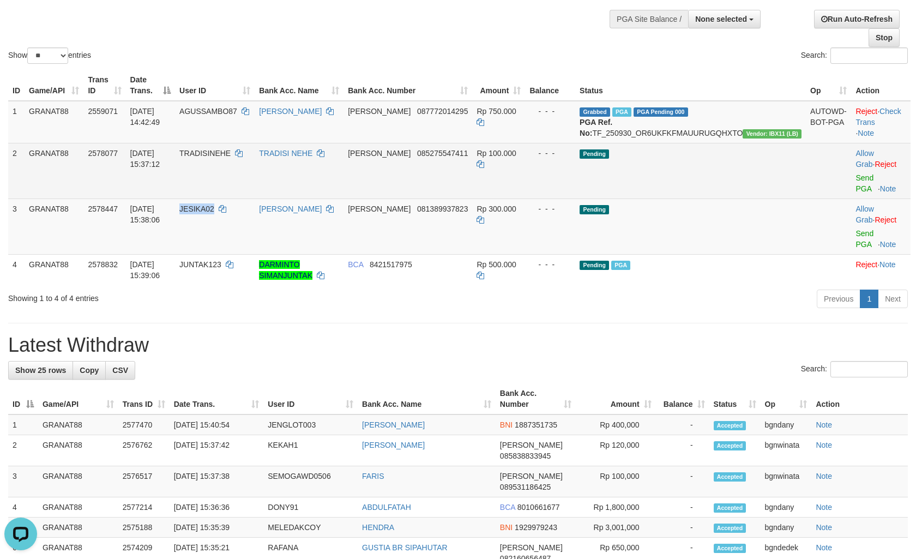
copy span "JESIKA02"
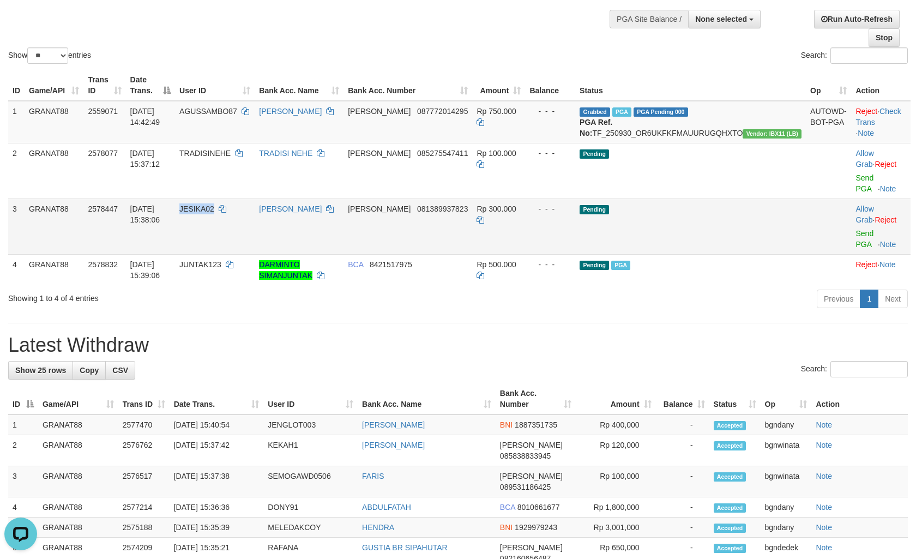
click at [214, 204] on span "JESIKA02" at bounding box center [196, 208] width 35 height 9
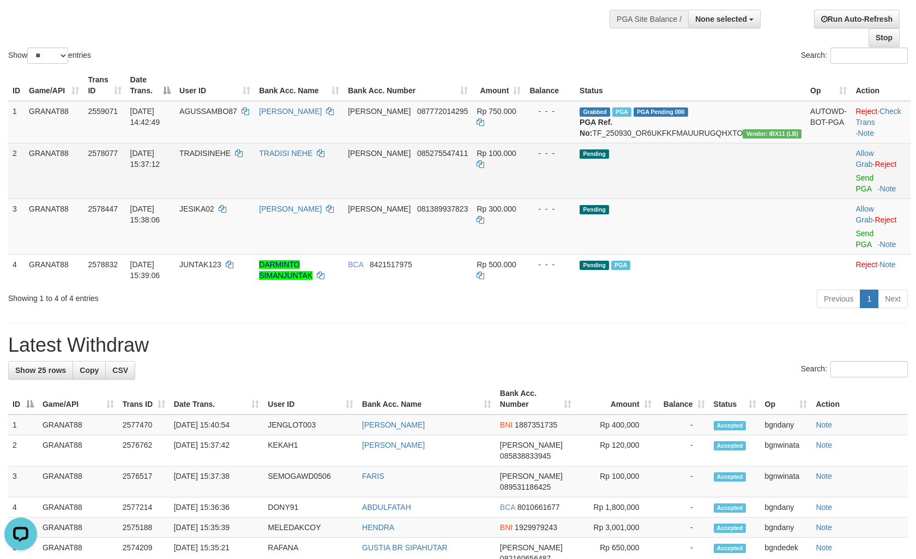
click at [525, 170] on td "Rp 100.000" at bounding box center [498, 171] width 53 height 56
drag, startPoint x: 538, startPoint y: 170, endPoint x: 544, endPoint y: 168, distance: 6.2
click at [525, 169] on td "Rp 100.000" at bounding box center [498, 171] width 53 height 56
copy span "100.000"
click at [855, 174] on link "Send PGA" at bounding box center [864, 183] width 18 height 20
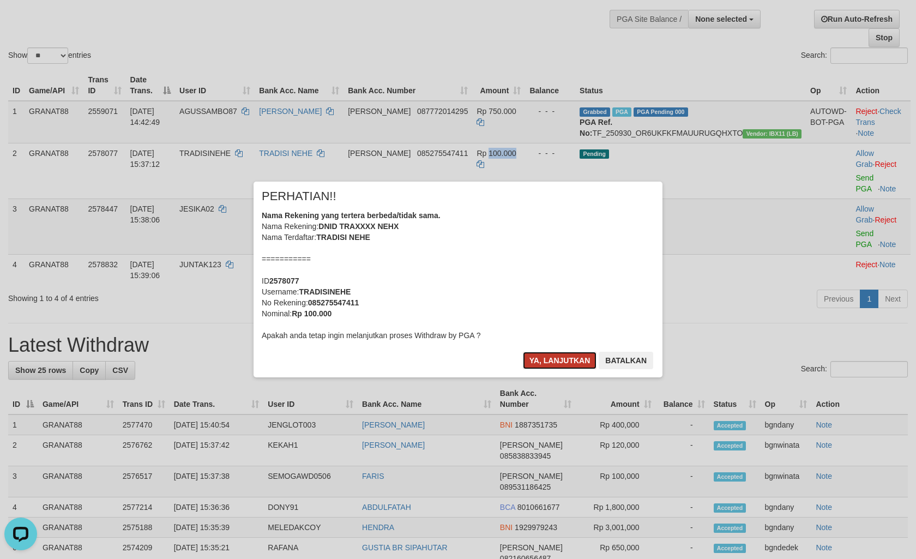
click at [533, 355] on button "Ya, lanjutkan" at bounding box center [560, 360] width 74 height 17
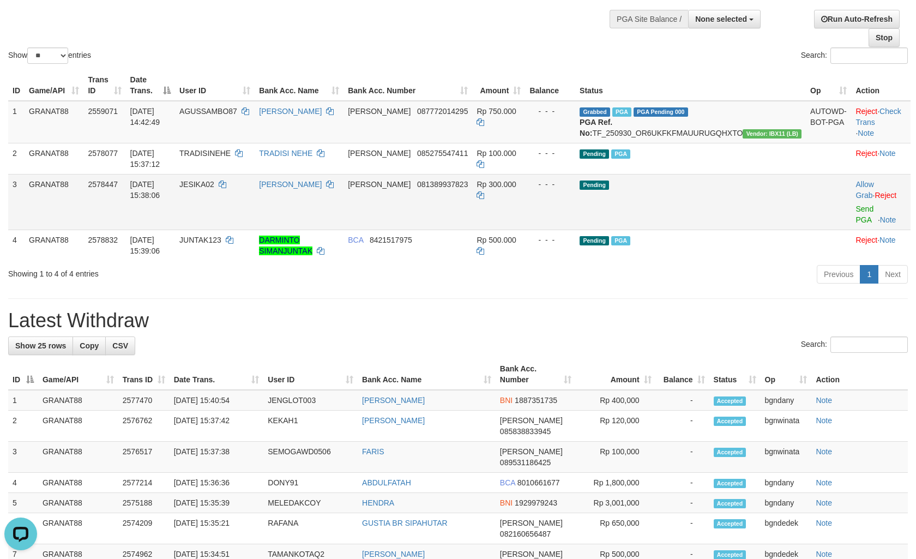
click at [525, 186] on td "Rp 300.000" at bounding box center [498, 202] width 53 height 56
drag, startPoint x: 528, startPoint y: 186, endPoint x: 535, endPoint y: 186, distance: 7.7
click at [525, 186] on td "Rp 300.000" at bounding box center [498, 202] width 53 height 56
copy span "300.000"
click at [862, 206] on link "Send PGA" at bounding box center [864, 214] width 18 height 20
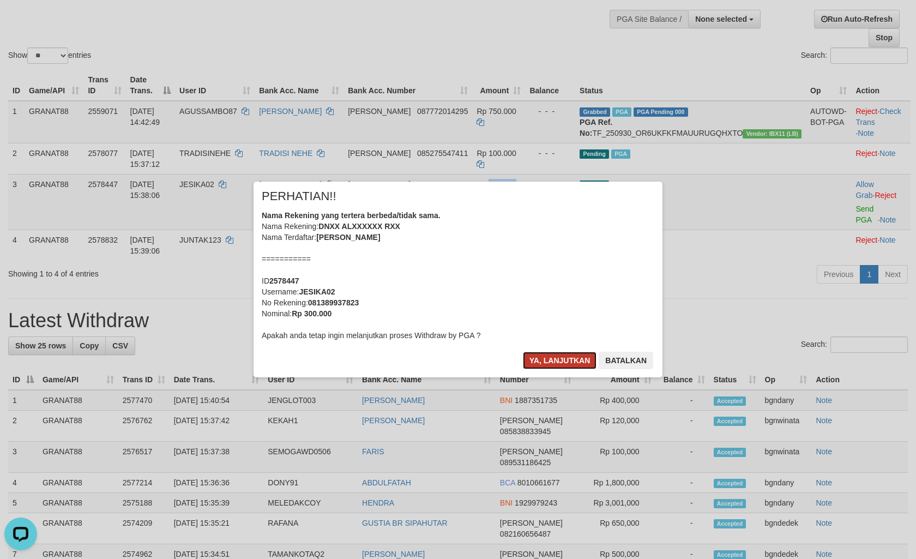
click at [548, 358] on button "Ya, lanjutkan" at bounding box center [560, 360] width 74 height 17
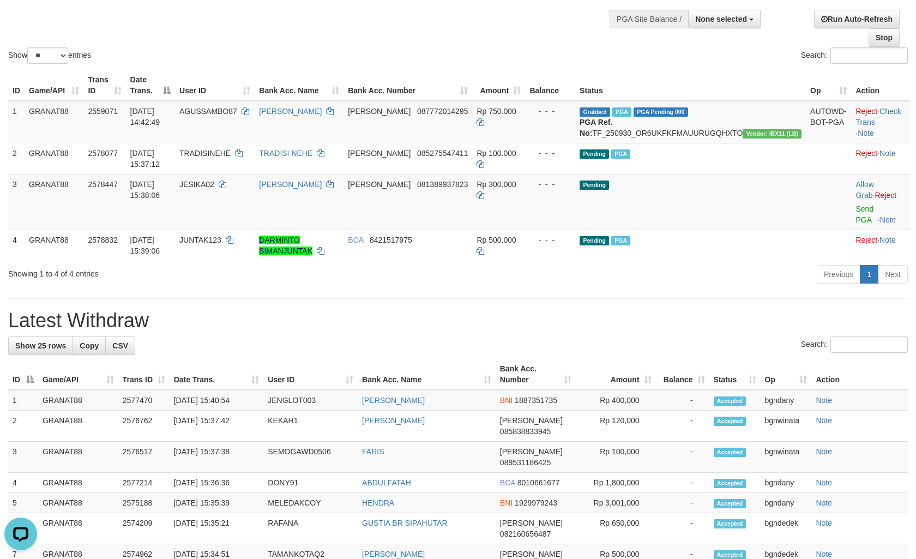
click at [642, 264] on div "Previous 1 Next" at bounding box center [649, 275] width 518 height 23
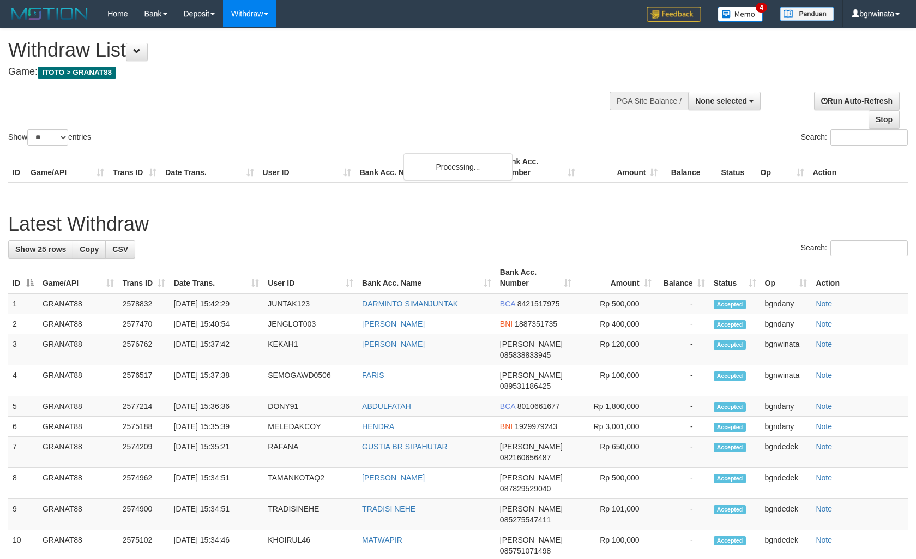
select select
select select "**"
